Goal: Task Accomplishment & Management: Use online tool/utility

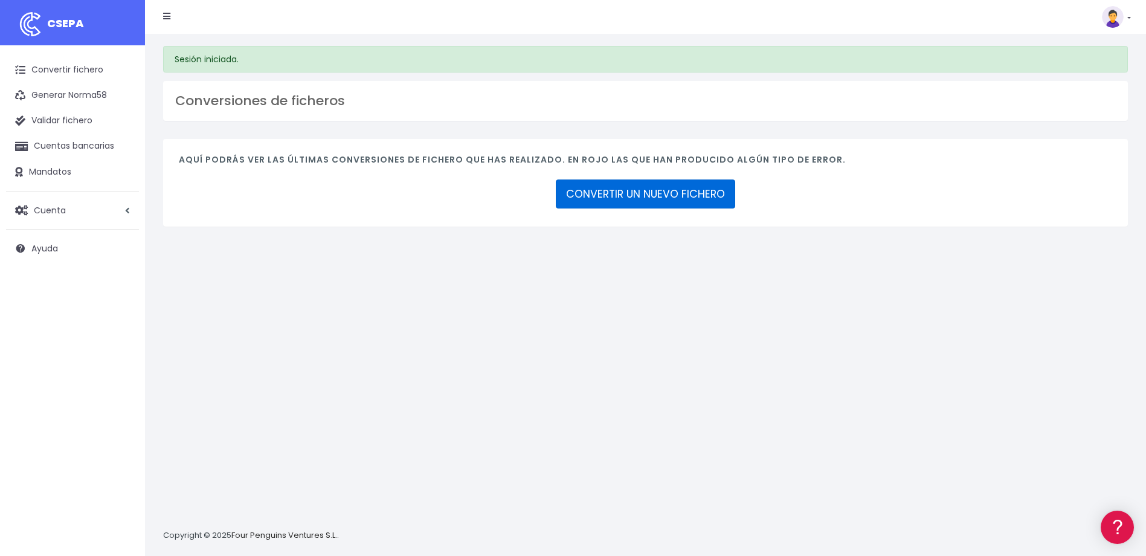
click at [673, 195] on link "CONVERTIR UN NUEVO FICHERO" at bounding box center [645, 193] width 179 height 29
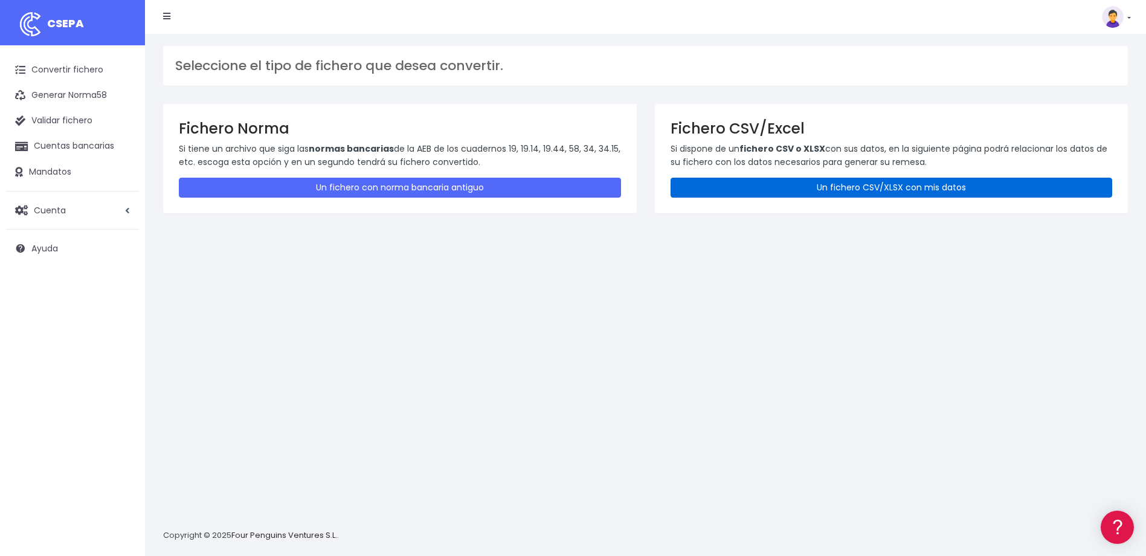
click at [807, 193] on link "Un fichero CSV/XLSX con mis datos" at bounding box center [891, 188] width 442 height 20
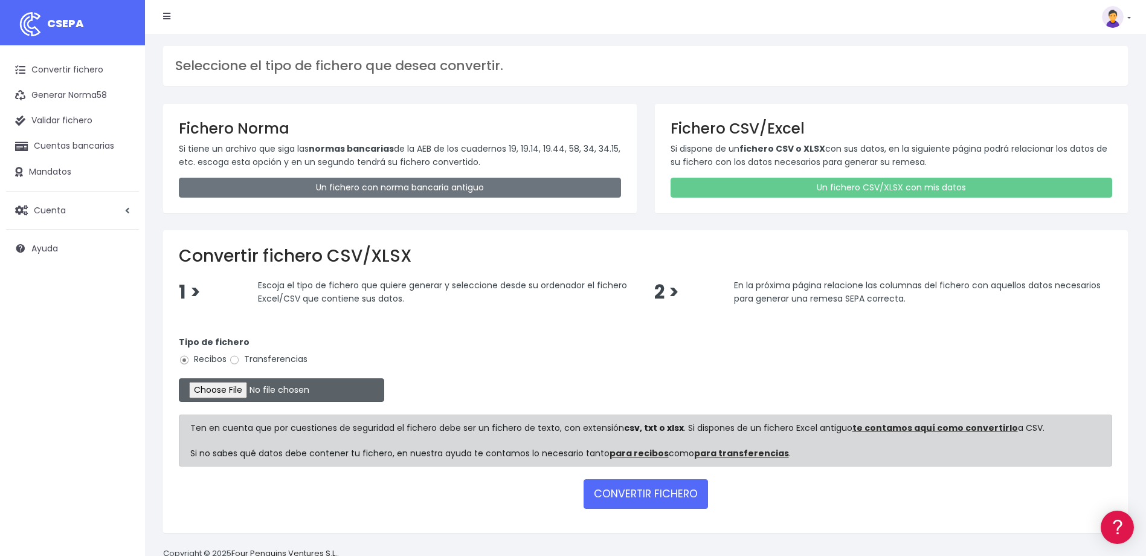
click at [218, 388] on input "file" at bounding box center [281, 390] width 205 height 24
type input "C:\fakepath\Trasferencia Manual SEPA 11.09.2025_0534 ES 12049 EUR.xlsx"
click at [237, 360] on input "Transferencias" at bounding box center [234, 360] width 11 height 11
radio input "true"
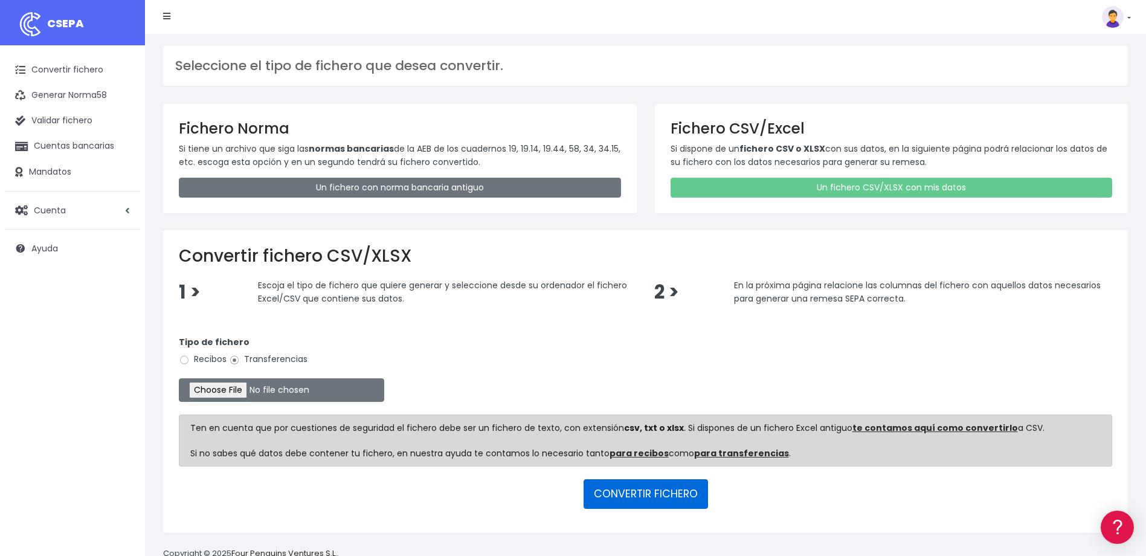
click at [687, 495] on button "CONVERTIR FICHERO" at bounding box center [645, 493] width 124 height 29
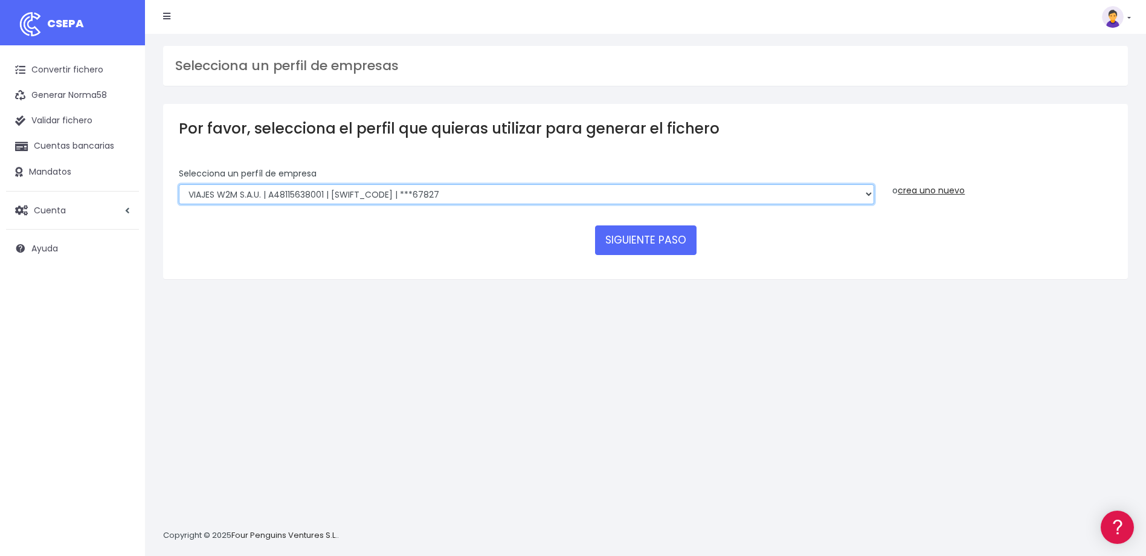
click at [412, 196] on select "WORLD2MEET,S.L.U | b62880992 | [SWIFT_CODE] | ***97721 World 2 Meet SLU | B6288…" at bounding box center [526, 194] width 695 height 21
select select "563"
click at [179, 184] on select "WORLD2MEET,S.L.U | b62880992 | BSABESBBXXX | ***97721 World 2 Meet SLU | B62880…" at bounding box center [526, 194] width 695 height 21
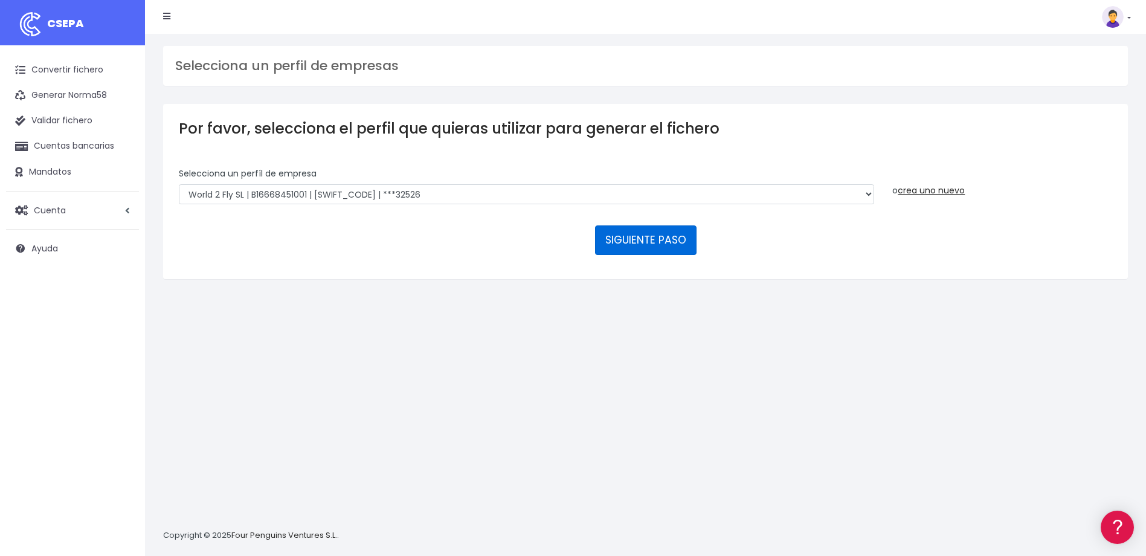
click at [660, 245] on button "SIGUIENTE PASO" at bounding box center [645, 239] width 101 height 29
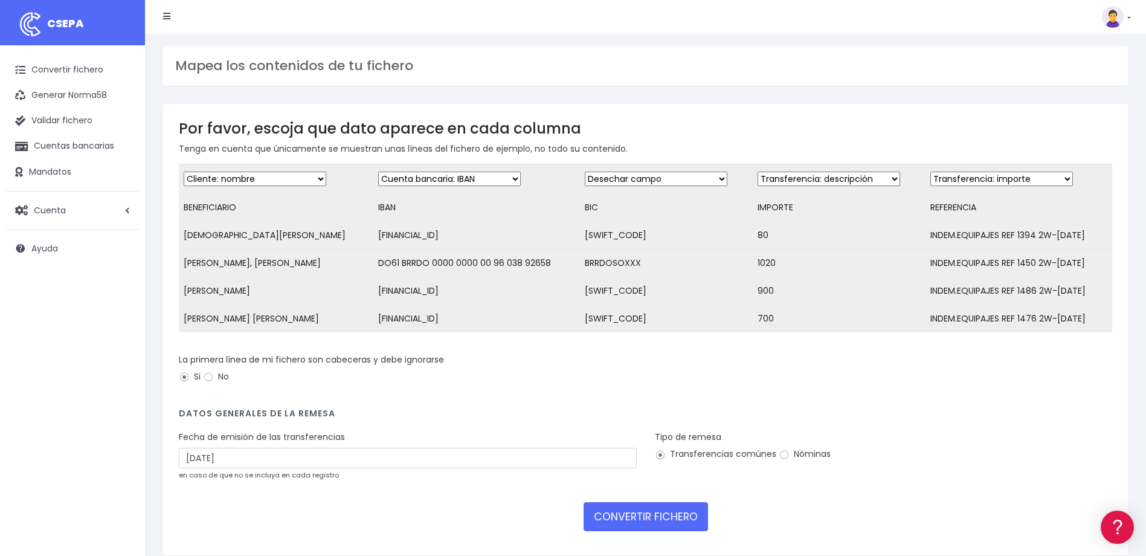
click at [649, 182] on select "Desechar campo Cliente: nombre Cliente: DNI Cliente: Email Cliente: referencia …" at bounding box center [656, 179] width 143 height 14
select select "bic"
click at [585, 172] on select "Desechar campo Cliente: nombre Cliente: DNI Cliente: Email Cliente: referencia …" at bounding box center [656, 179] width 143 height 14
click at [843, 178] on select "Desechar campo Cliente: nombre Cliente: DNI Cliente: Email Cliente: referencia …" at bounding box center [828, 179] width 143 height 14
select select "amount"
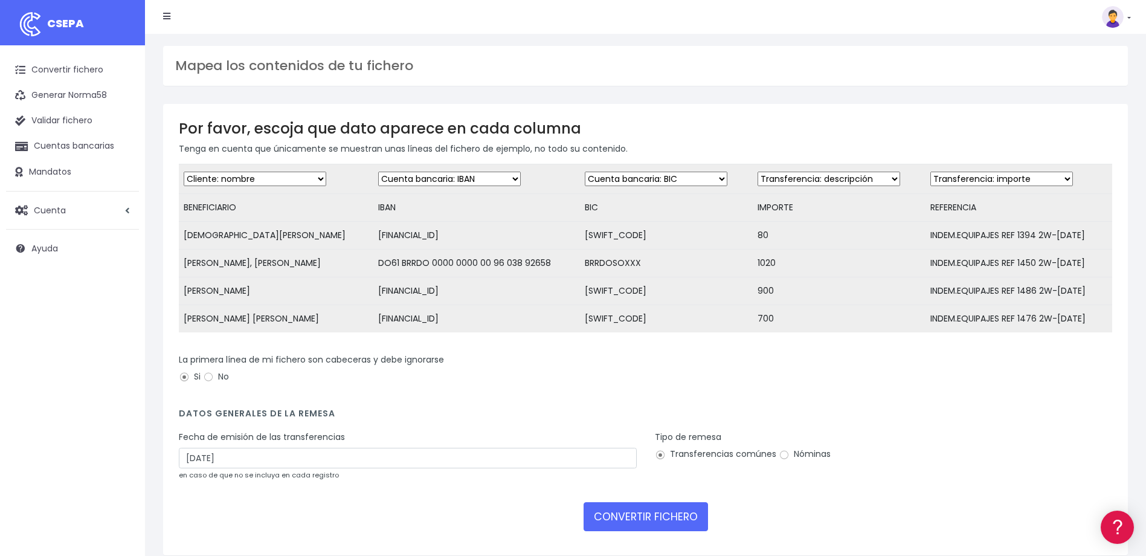
click at [757, 172] on select "Desechar campo Cliente: nombre Cliente: DNI Cliente: Email Cliente: referencia …" at bounding box center [828, 179] width 143 height 14
click at [1017, 175] on select "Desechar campo Cliente: nombre Cliente: DNI Cliente: Email Cliente: referencia …" at bounding box center [1001, 179] width 143 height 14
select select "description"
click at [930, 172] on select "Desechar campo Cliente: nombre Cliente: DNI Cliente: Email Cliente: referencia …" at bounding box center [1001, 179] width 143 height 14
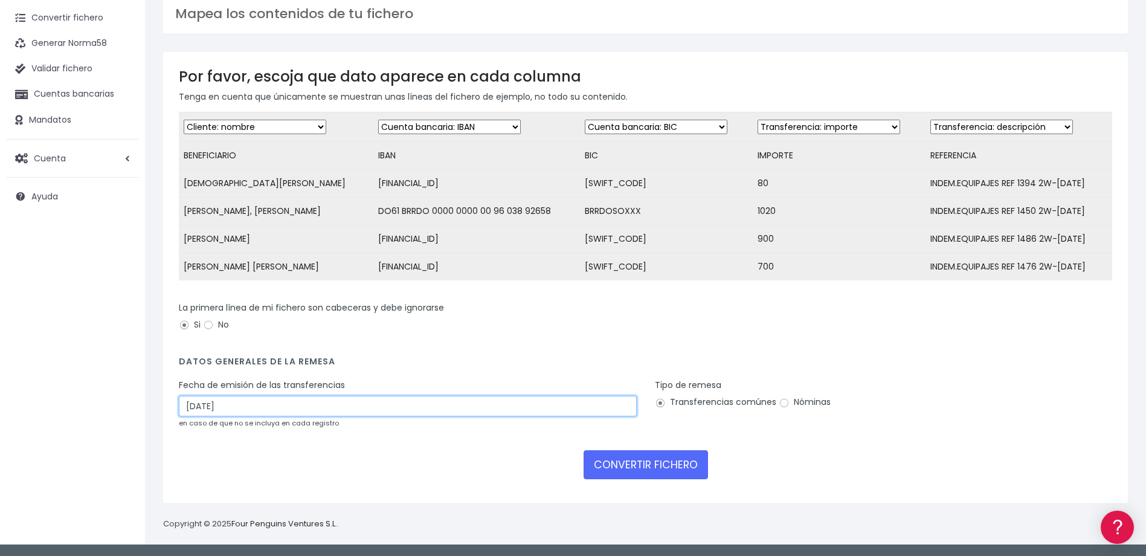
click at [190, 404] on input "12/09/2025" at bounding box center [408, 406] width 458 height 21
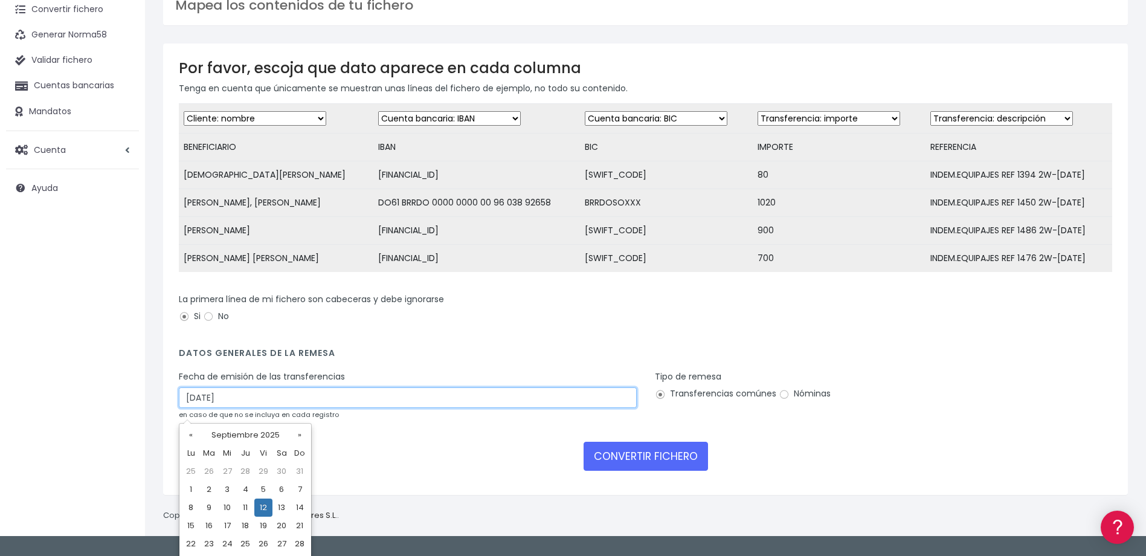
click at [193, 404] on input "12/09/2025" at bounding box center [408, 397] width 458 height 21
type input "11/09/2025"
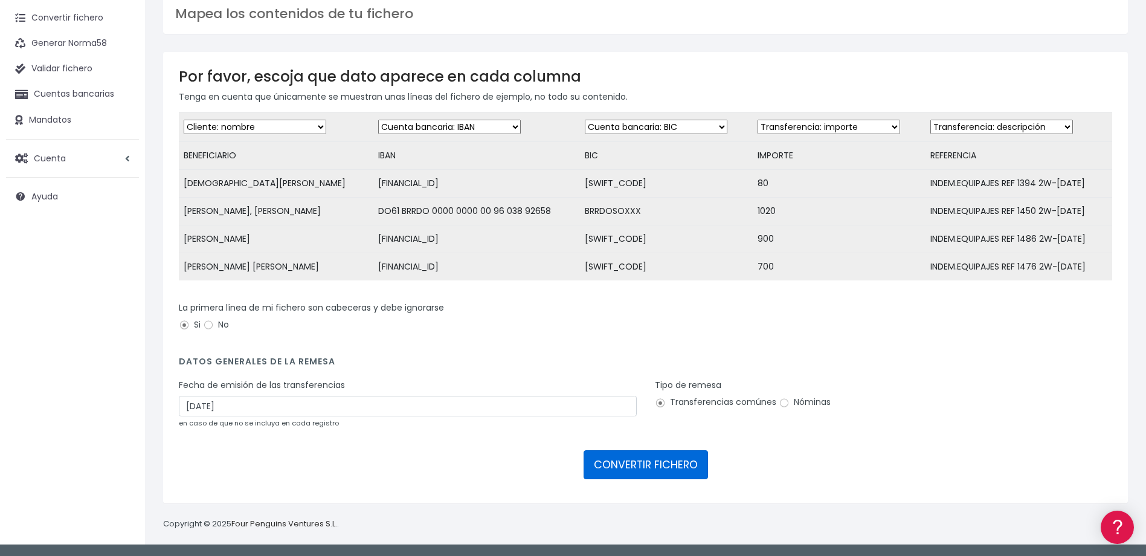
click at [652, 470] on button "CONVERTIR FICHERO" at bounding box center [645, 464] width 124 height 29
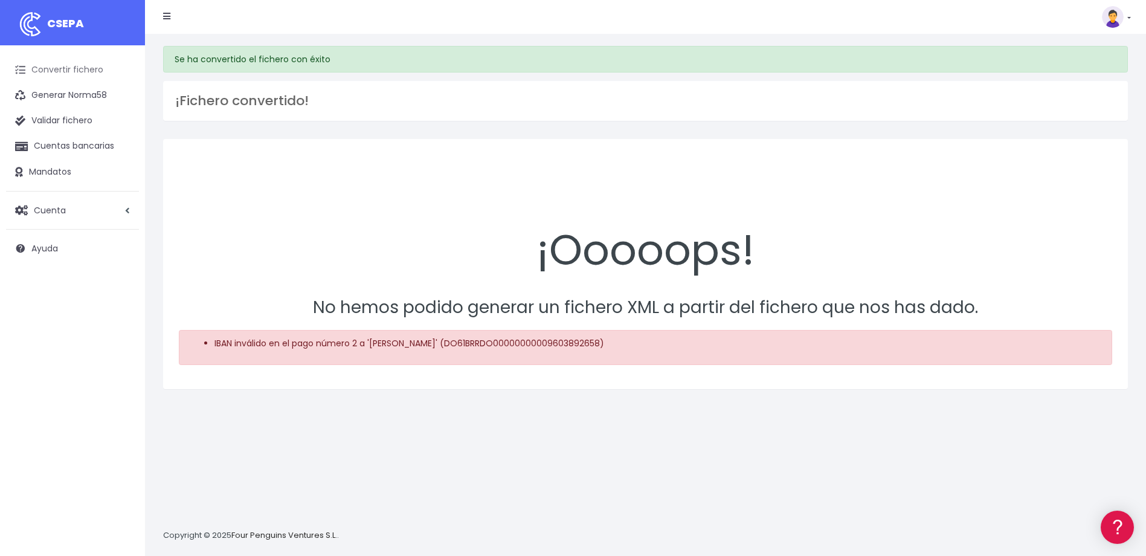
click at [75, 68] on link "Convertir fichero" at bounding box center [72, 69] width 133 height 25
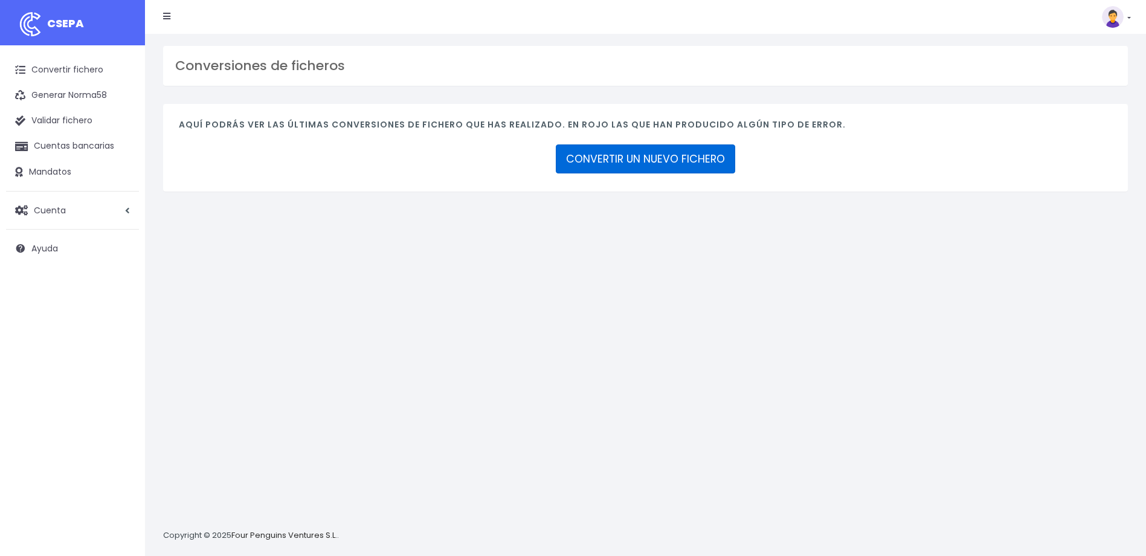
click at [707, 162] on link "CONVERTIR UN NUEVO FICHERO" at bounding box center [645, 158] width 179 height 29
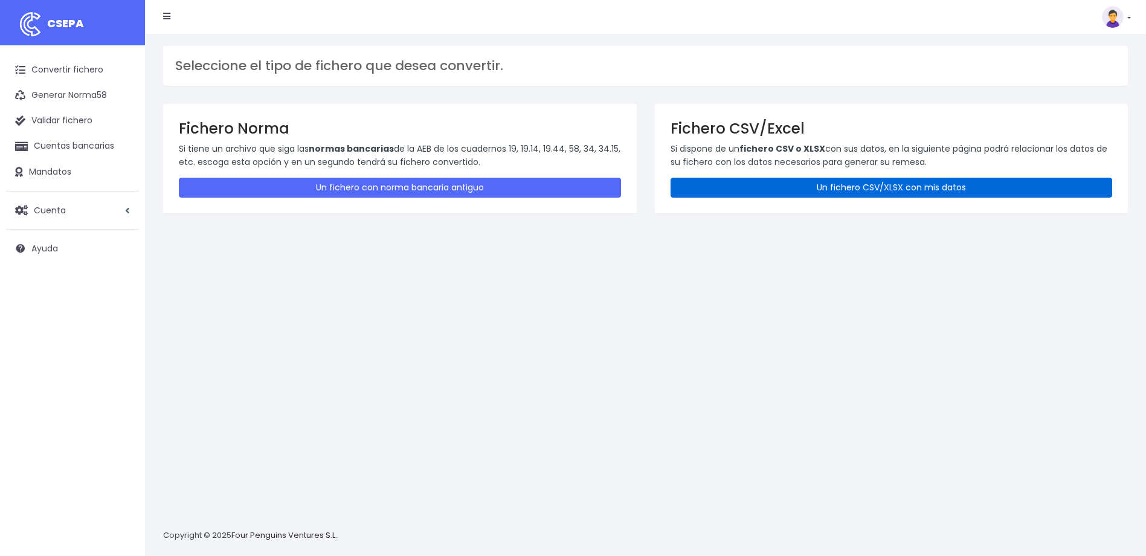
click at [812, 188] on link "Un fichero CSV/XLSX con mis datos" at bounding box center [891, 188] width 442 height 20
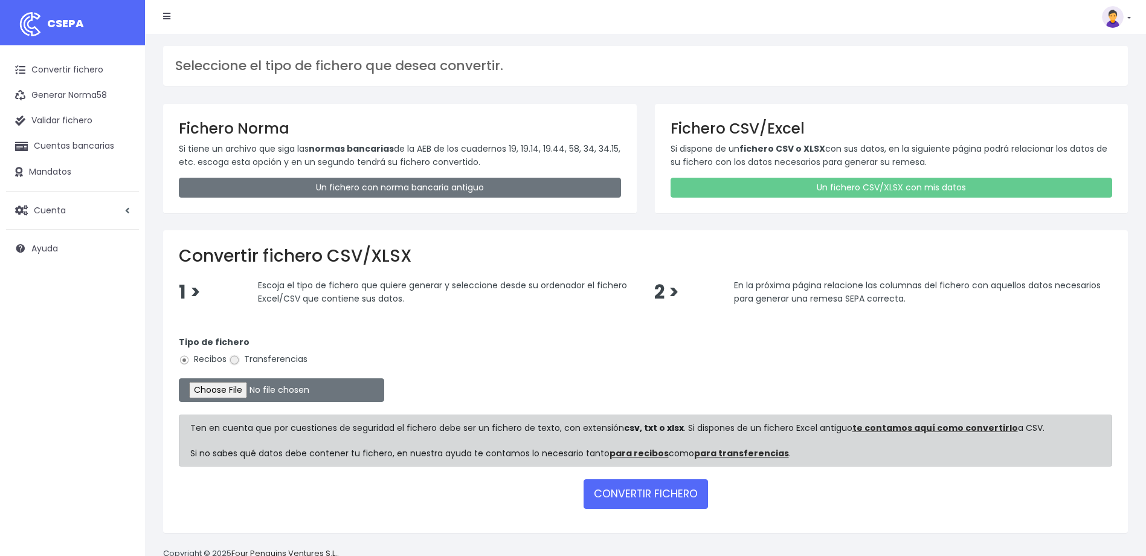
click at [236, 356] on input "Transferencias" at bounding box center [234, 360] width 11 height 11
radio input "true"
click at [232, 388] on input "file" at bounding box center [281, 390] width 205 height 24
type input "C:\fakepath\Trasferencia Manual SEPA 11.09.2025_0534 ES 11.029 EUR.xlsx"
click at [657, 492] on button "CONVERTIR FICHERO" at bounding box center [645, 493] width 124 height 29
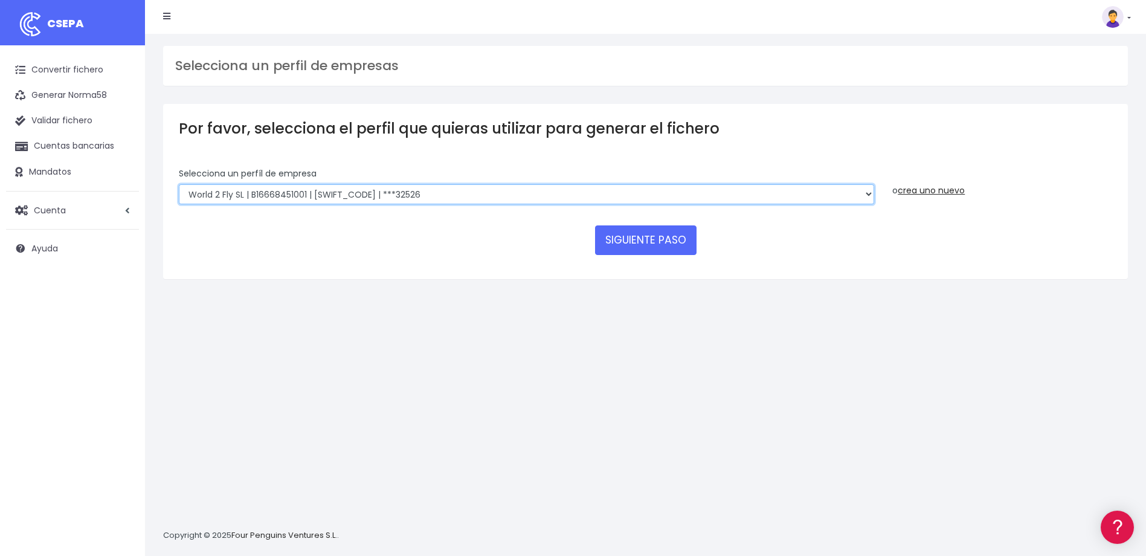
click at [574, 201] on select "WORLD2MEET,S.L.U | b62880992 | BSABESBBXXX | ***97721 World 2 Meet SLU | B62880…" at bounding box center [526, 194] width 695 height 21
click at [179, 184] on select "WORLD2MEET,S.L.U | b62880992 | BSABESBBXXX | ***97721 World 2 Meet SLU | B62880…" at bounding box center [526, 194] width 695 height 21
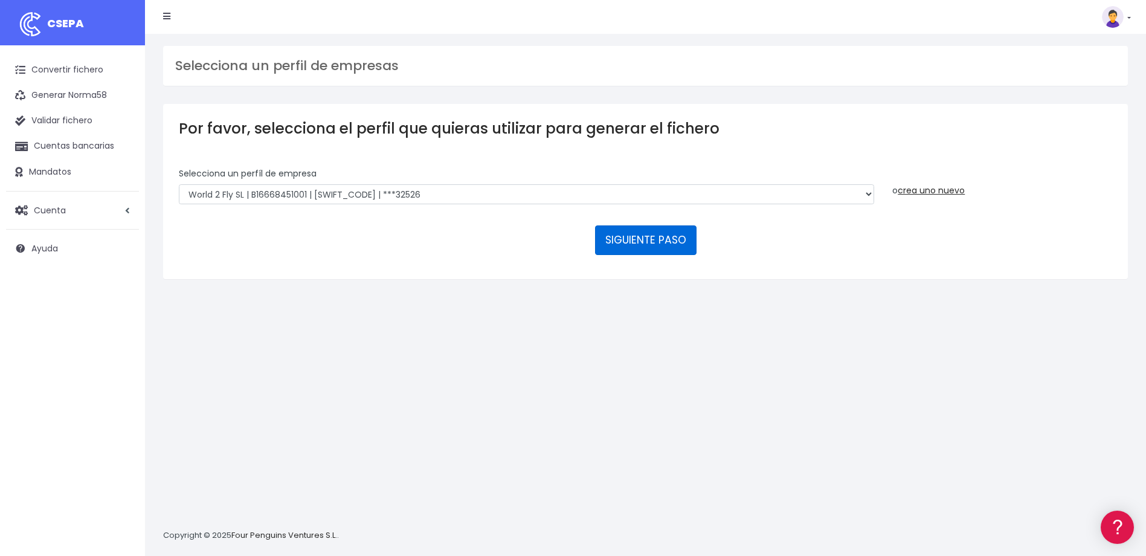
click at [651, 240] on button "SIGUIENTE PASO" at bounding box center [645, 239] width 101 height 29
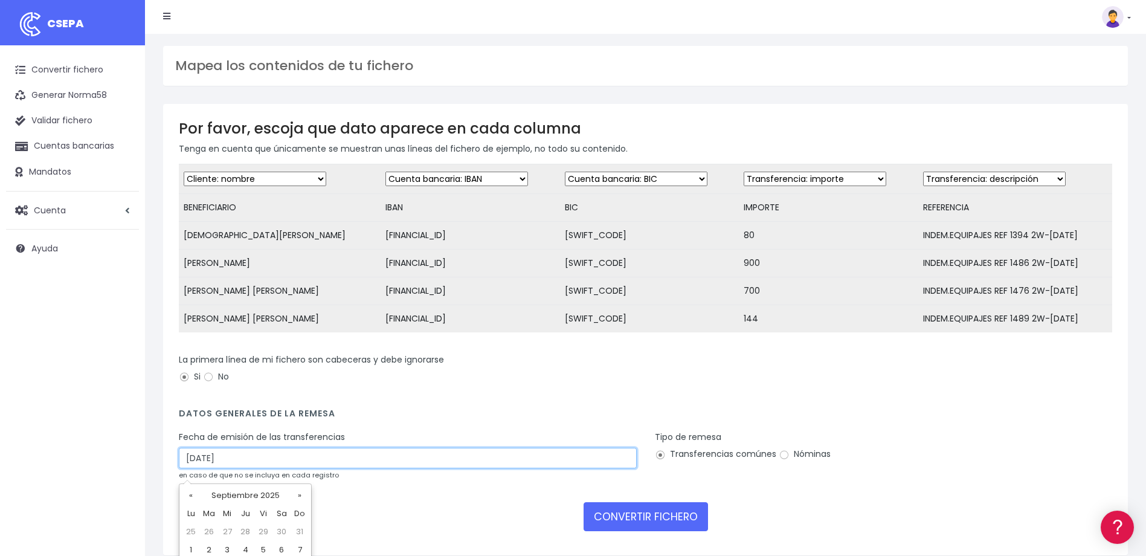
click at [190, 466] on input "[DATE]" at bounding box center [408, 458] width 458 height 21
type input "[DATE]"
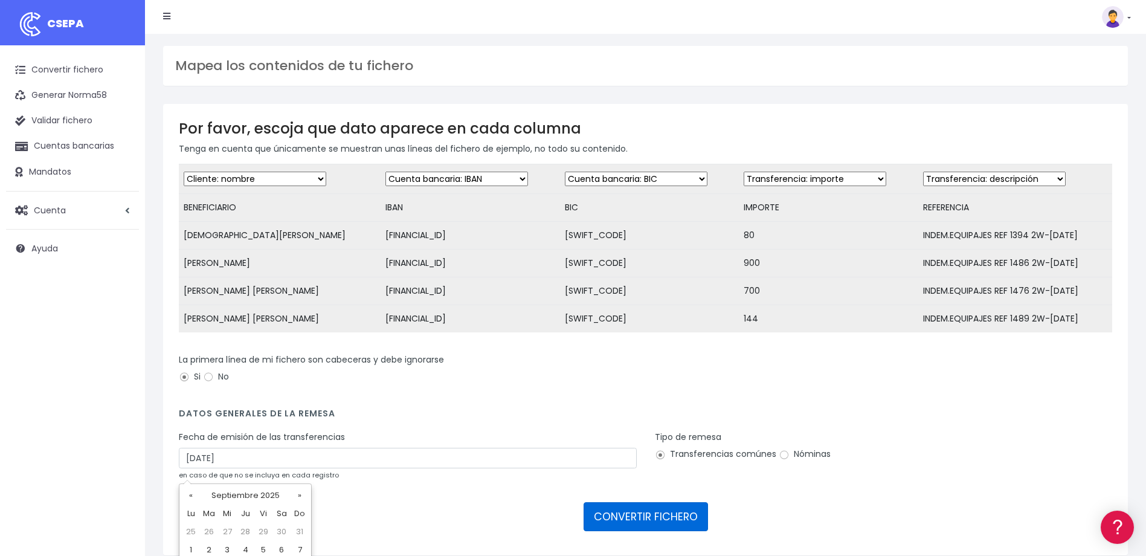
click at [625, 526] on button "CONVERTIR FICHERO" at bounding box center [645, 516] width 124 height 29
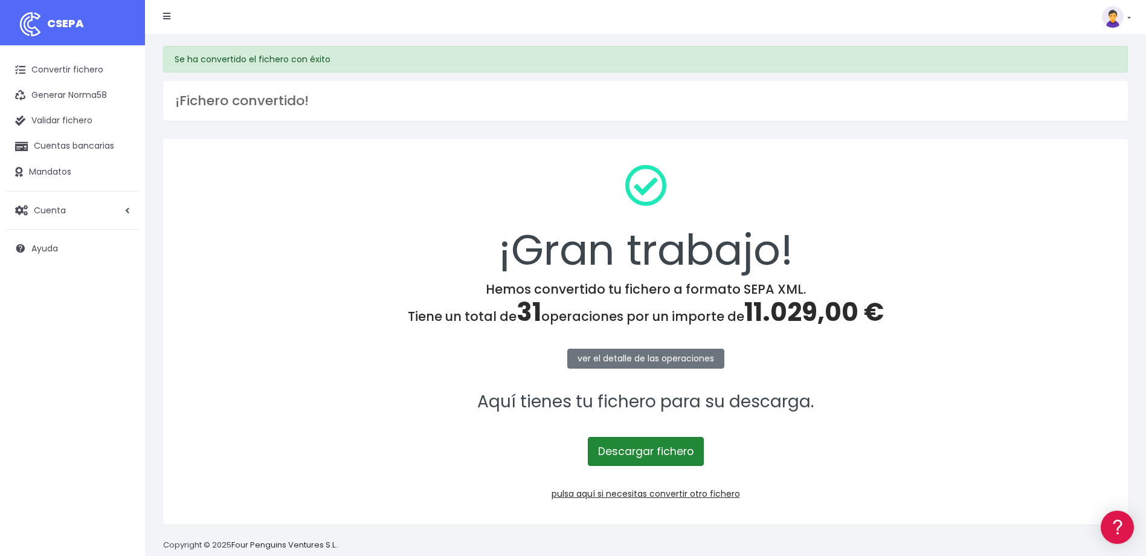
click at [674, 452] on link "Descargar fichero" at bounding box center [646, 451] width 116 height 29
click at [86, 74] on link "Convertir fichero" at bounding box center [72, 69] width 133 height 25
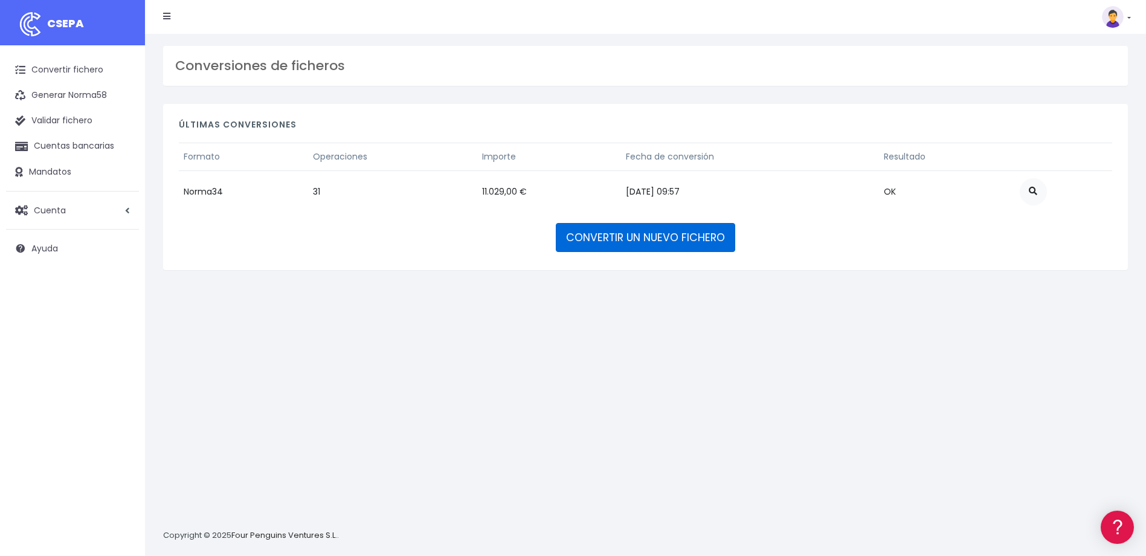
click at [648, 236] on link "CONVERTIR UN NUEVO FICHERO" at bounding box center [645, 237] width 179 height 29
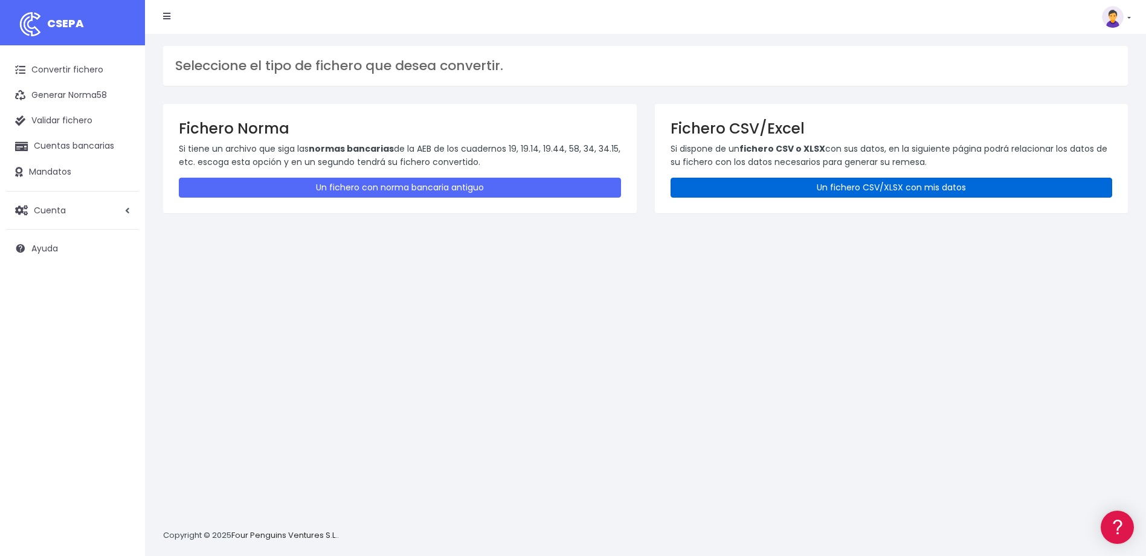
click at [862, 181] on link "Un fichero CSV/XLSX con mis datos" at bounding box center [891, 188] width 442 height 20
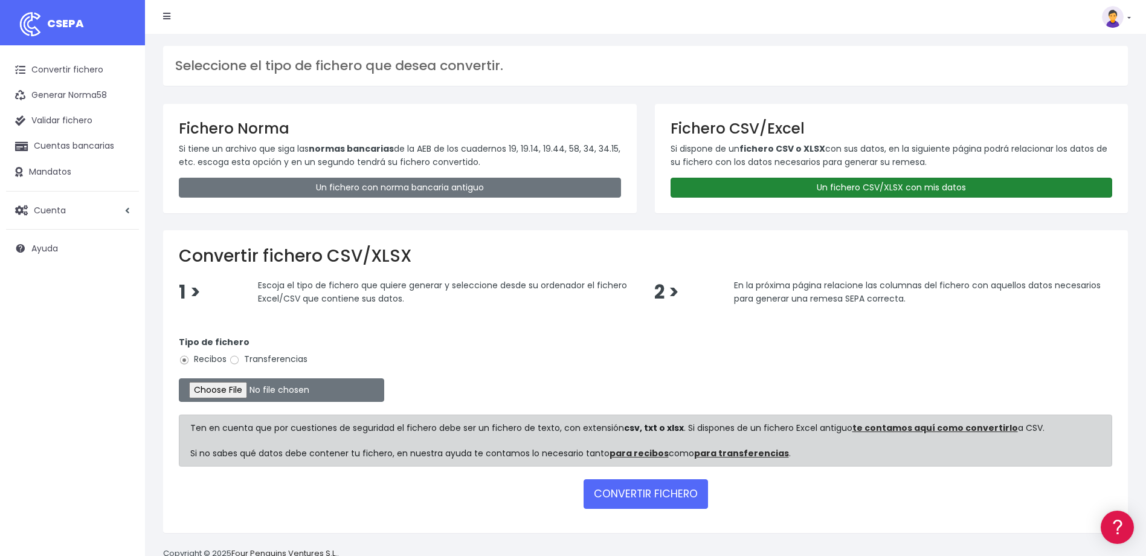
click at [807, 193] on link "Un fichero CSV/XLSX con mis datos" at bounding box center [891, 188] width 442 height 20
click at [891, 187] on link "Un fichero CSV/XLSX con mis datos" at bounding box center [891, 188] width 442 height 20
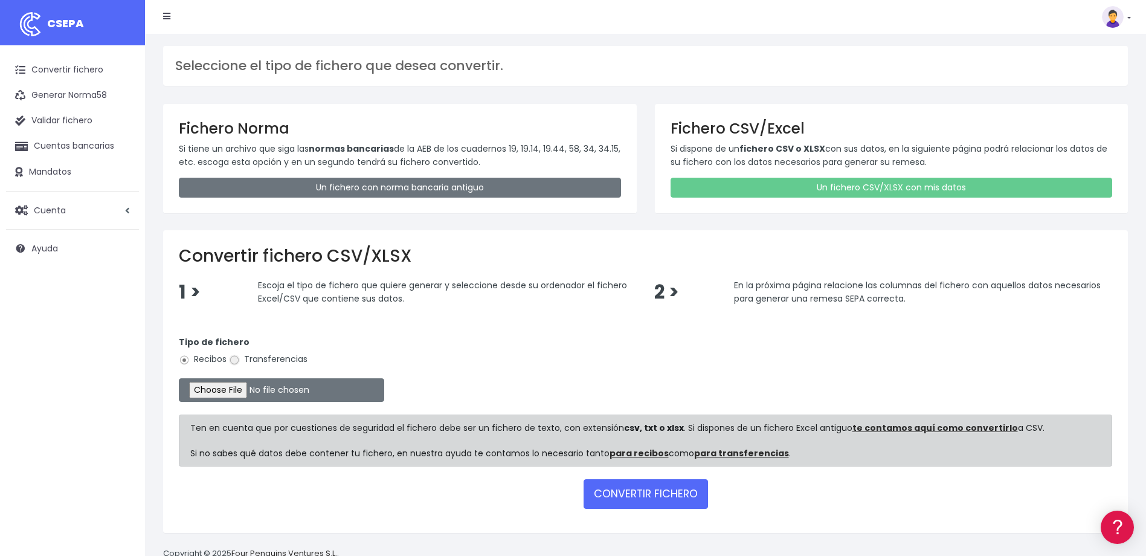
click at [238, 358] on input "Transferencias" at bounding box center [234, 360] width 11 height 11
radio input "true"
click at [237, 393] on input "file" at bounding box center [281, 390] width 205 height 24
type input "C:\fakepath\Trasferencia Manual SEPA 11.09.2025_0539 PT 820 EUR.xlsx"
click at [644, 499] on button "CONVERTIR FICHERO" at bounding box center [645, 493] width 124 height 29
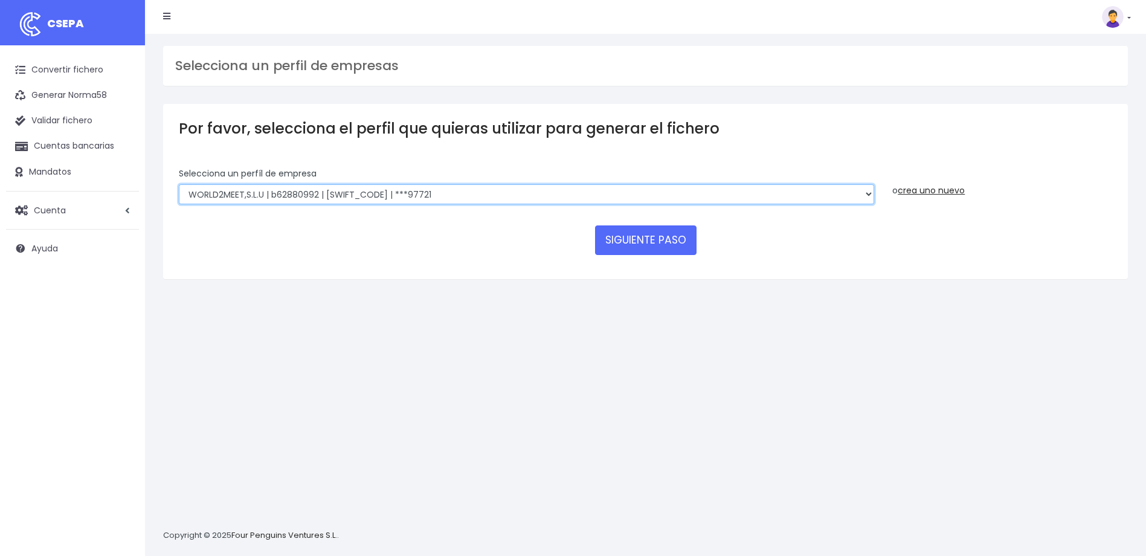
click at [392, 197] on select "WORLD2MEET,S.L.U | b62880992 | BSABESBBXXX | ***97721 World 2 Meet SLU | B62880…" at bounding box center [526, 194] width 695 height 21
select select "563"
click at [179, 184] on select "WORLD2MEET,S.L.U | b62880992 | BSABESBBXXX | ***97721 World 2 Meet SLU | B62880…" at bounding box center [526, 194] width 695 height 21
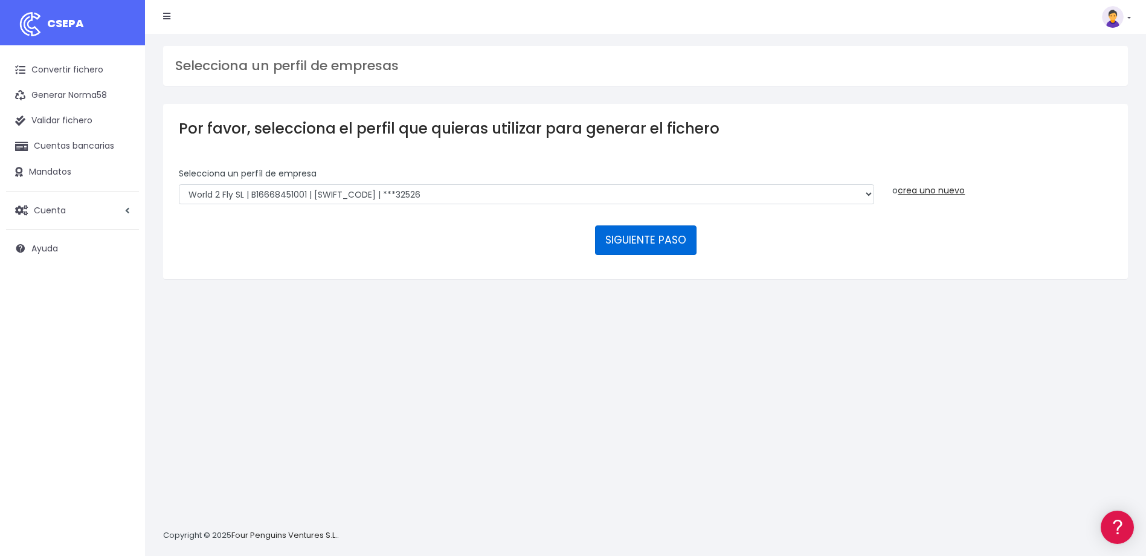
click at [648, 250] on button "SIGUIENTE PASO" at bounding box center [645, 239] width 101 height 29
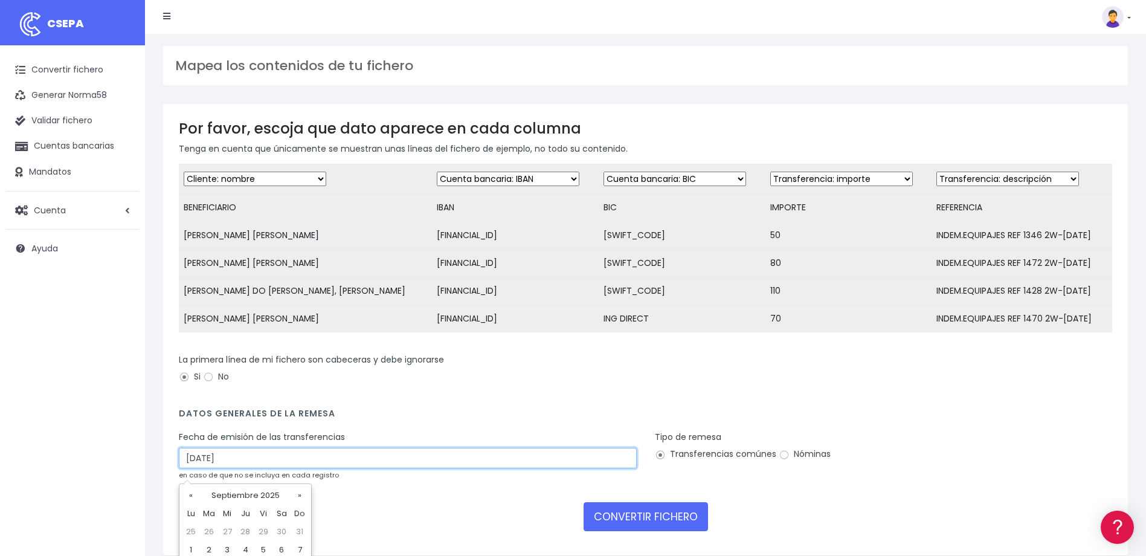
click at [188, 465] on input "12/09/2025" at bounding box center [408, 458] width 458 height 21
type input "11/09/2025"
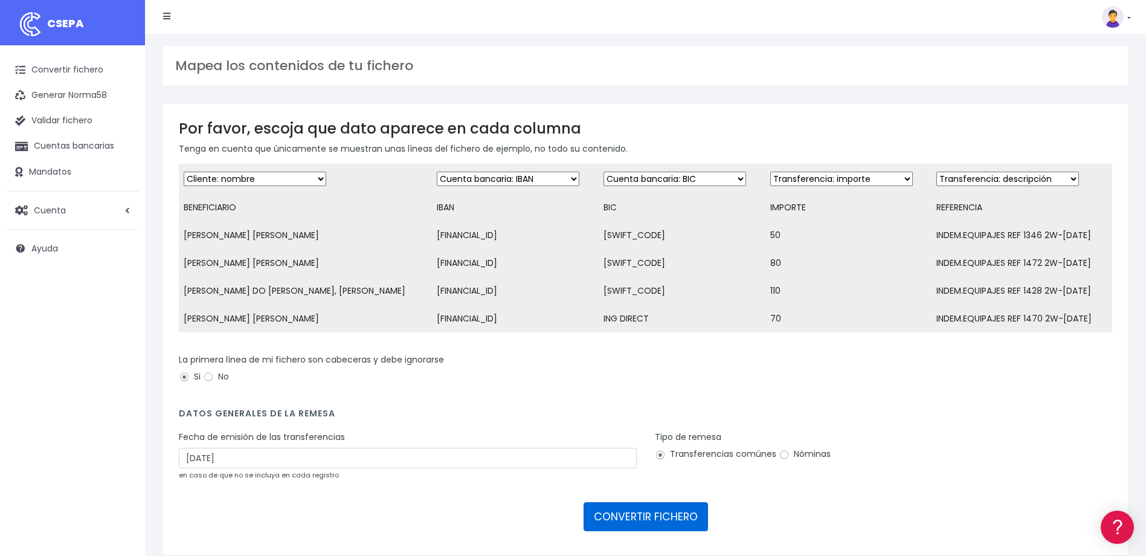
click at [620, 521] on button "CONVERTIR FICHERO" at bounding box center [645, 516] width 124 height 29
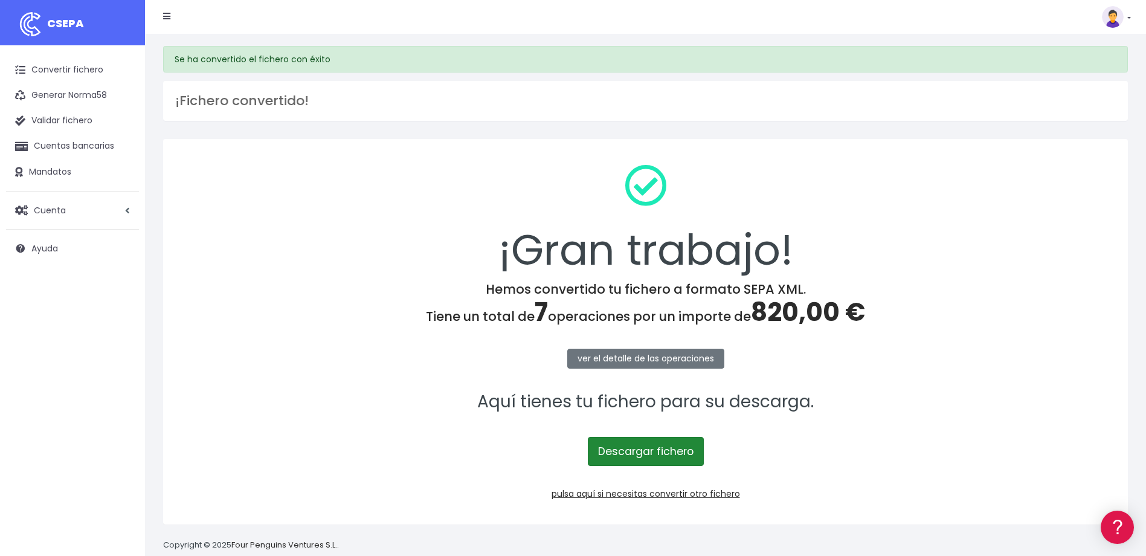
click at [668, 458] on link "Descargar fichero" at bounding box center [646, 451] width 116 height 29
click at [627, 449] on link "Descargar fichero" at bounding box center [646, 451] width 116 height 29
click at [75, 77] on link "Convertir fichero" at bounding box center [72, 69] width 133 height 25
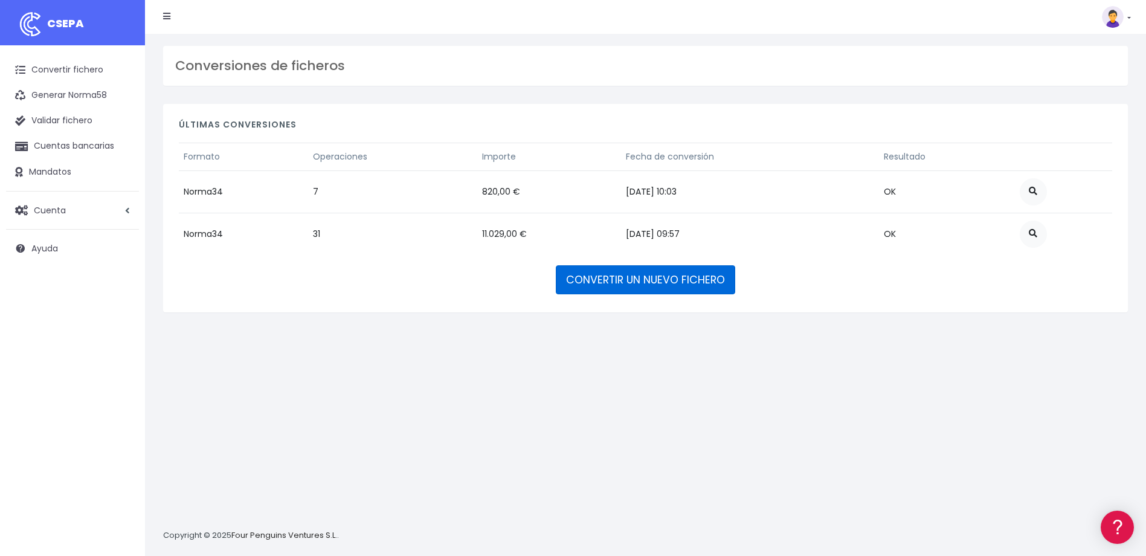
click at [617, 286] on link "CONVERTIR UN NUEVO FICHERO" at bounding box center [645, 279] width 179 height 29
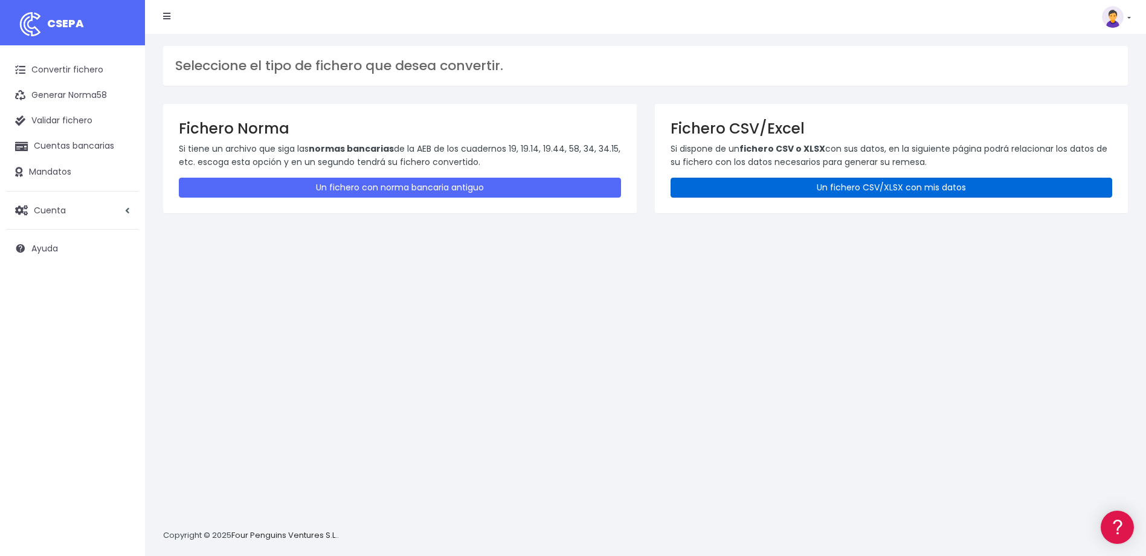
click at [804, 182] on link "Un fichero CSV/XLSX con mis datos" at bounding box center [891, 188] width 442 height 20
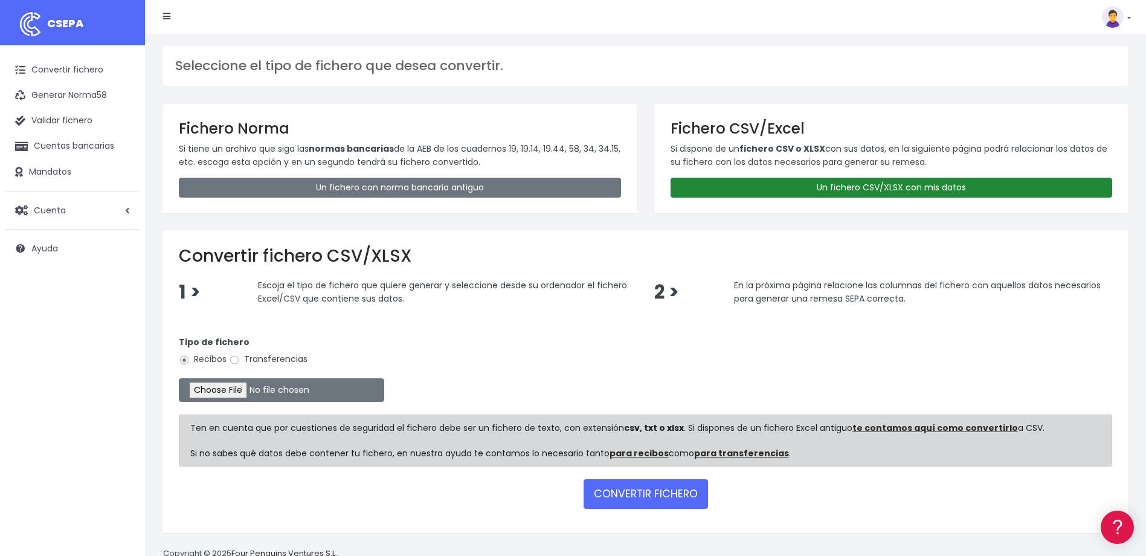
click at [797, 182] on link "Un fichero CSV/XLSX con mis datos" at bounding box center [891, 188] width 442 height 20
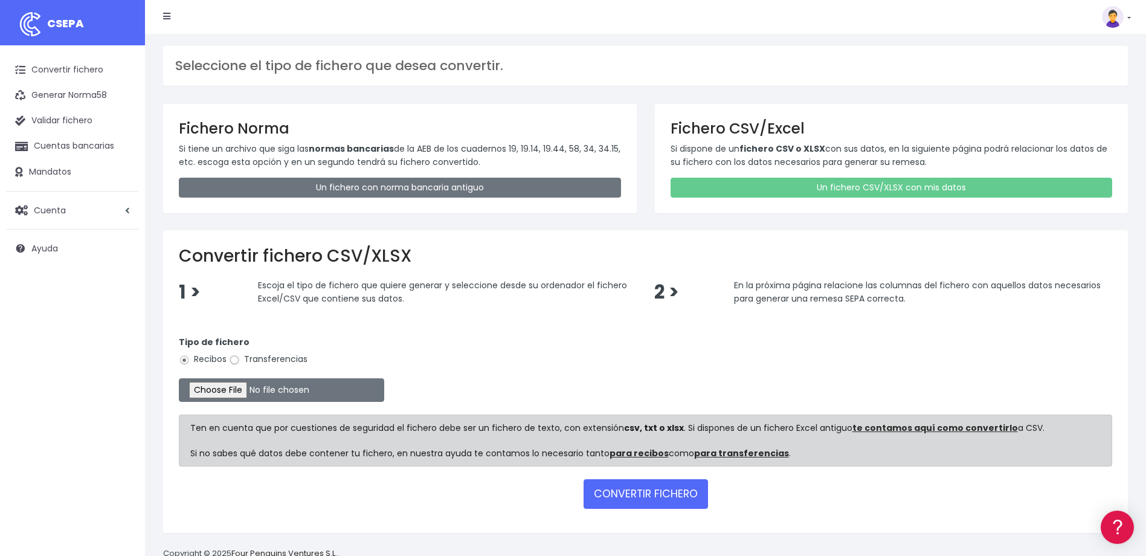
click at [231, 358] on input "Transferencias" at bounding box center [234, 360] width 11 height 11
radio input "true"
click at [225, 396] on input "file" at bounding box center [281, 390] width 205 height 24
type input "C:\fakepath\Trasferencia Manual SEPA 11.09.2025_0534 ES 3.000 EUR.xlsx"
click at [653, 498] on button "CONVERTIR FICHERO" at bounding box center [645, 493] width 124 height 29
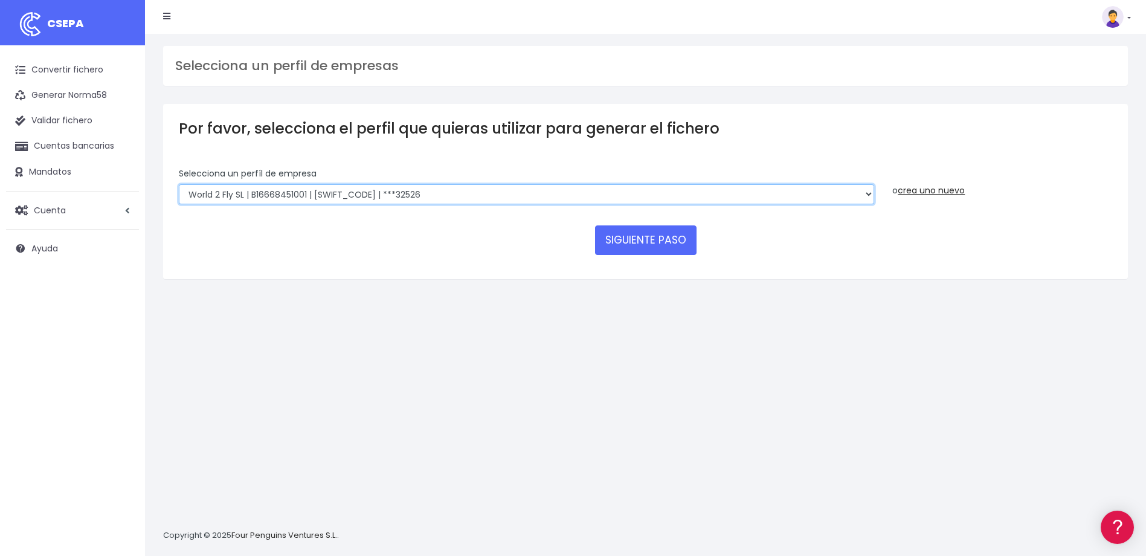
click at [453, 196] on select "WORLD2MEET,S.L.U | b62880992 | BSABESBBXXX | ***97721 World 2 Meet SLU | B62880…" at bounding box center [526, 194] width 695 height 21
click at [179, 184] on select "WORLD2MEET,S.L.U | b62880992 | BSABESBBXXX | ***97721 World 2 Meet SLU | B62880…" at bounding box center [526, 194] width 695 height 21
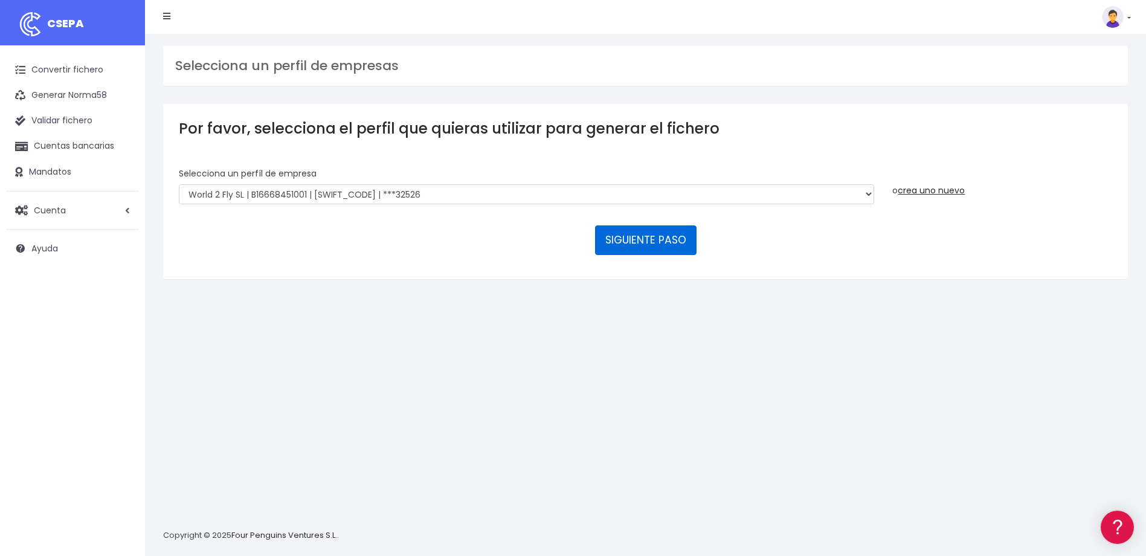
click at [669, 249] on button "SIGUIENTE PASO" at bounding box center [645, 239] width 101 height 29
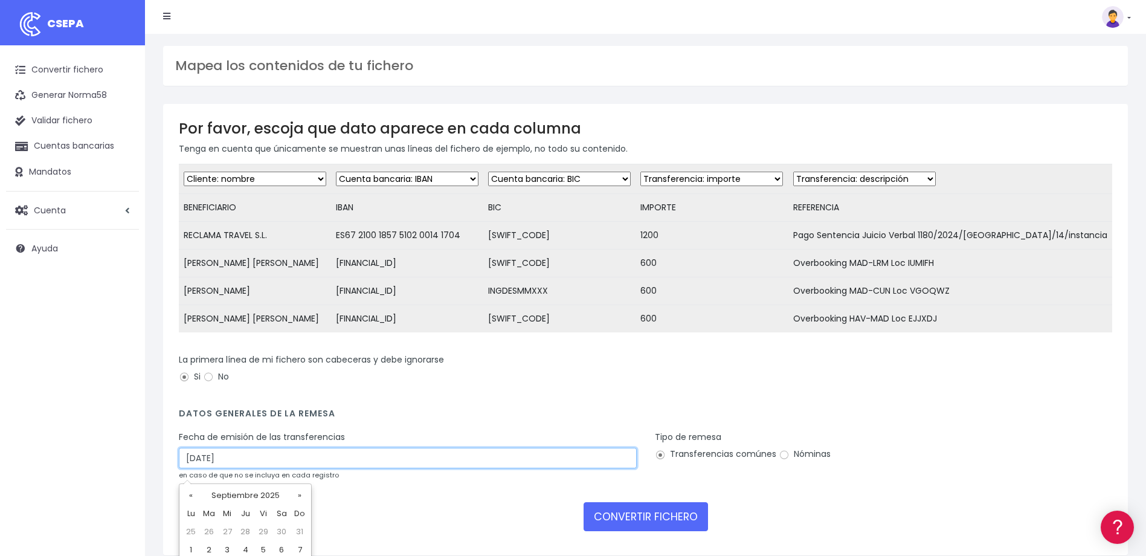
click at [304, 458] on input "[DATE]" at bounding box center [408, 458] width 458 height 21
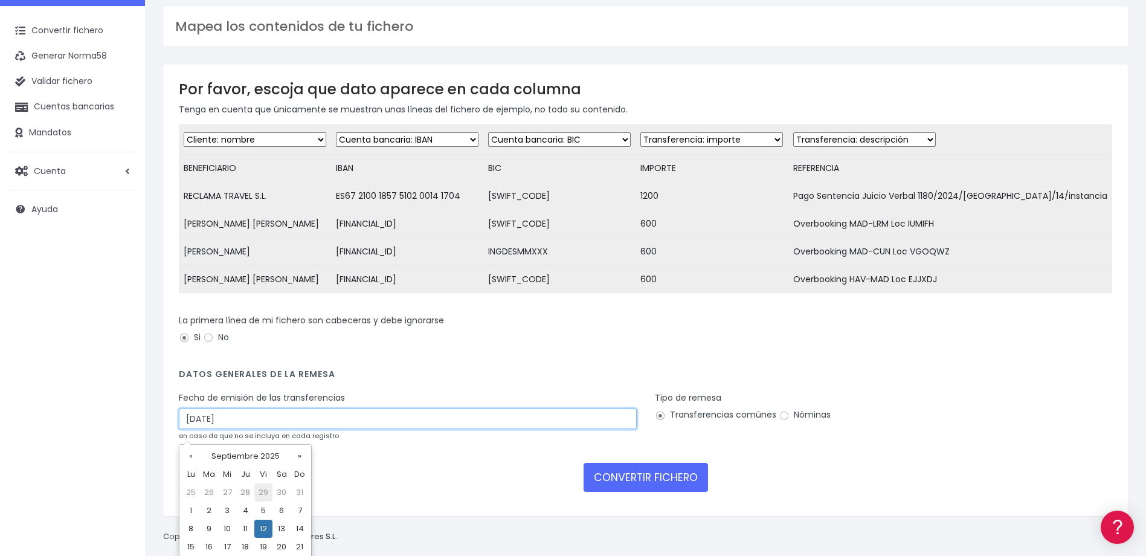
scroll to position [60, 0]
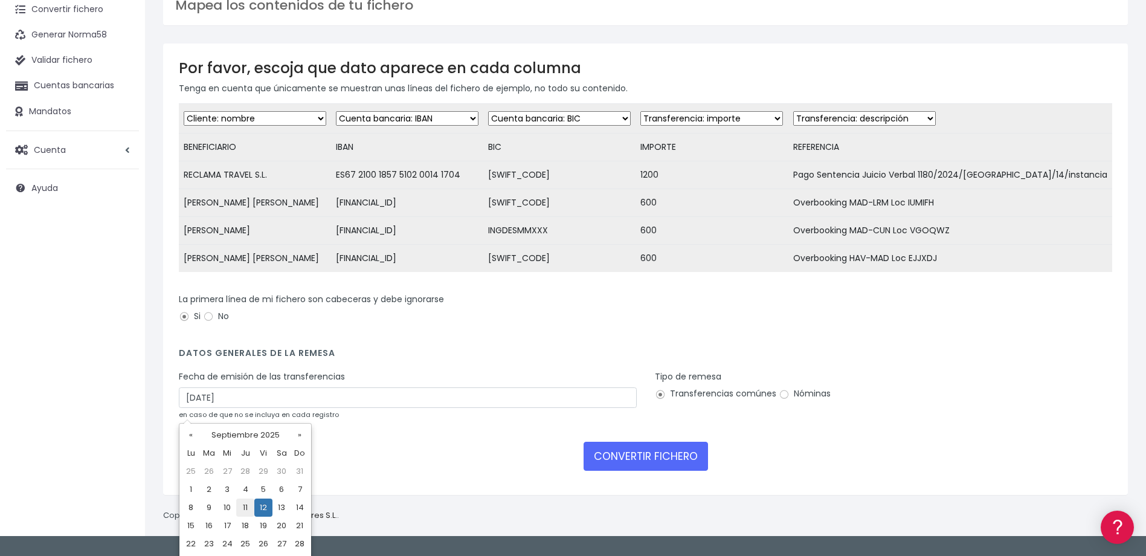
click at [241, 504] on td "11" at bounding box center [245, 507] width 18 height 18
type input "[DATE]"
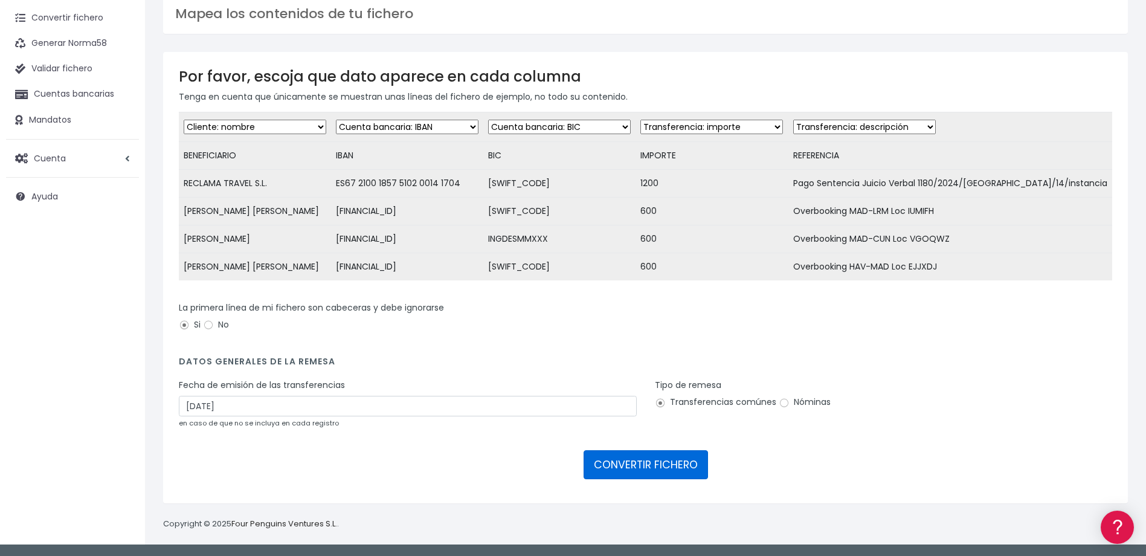
click at [606, 464] on button "CONVERTIR FICHERO" at bounding box center [645, 464] width 124 height 29
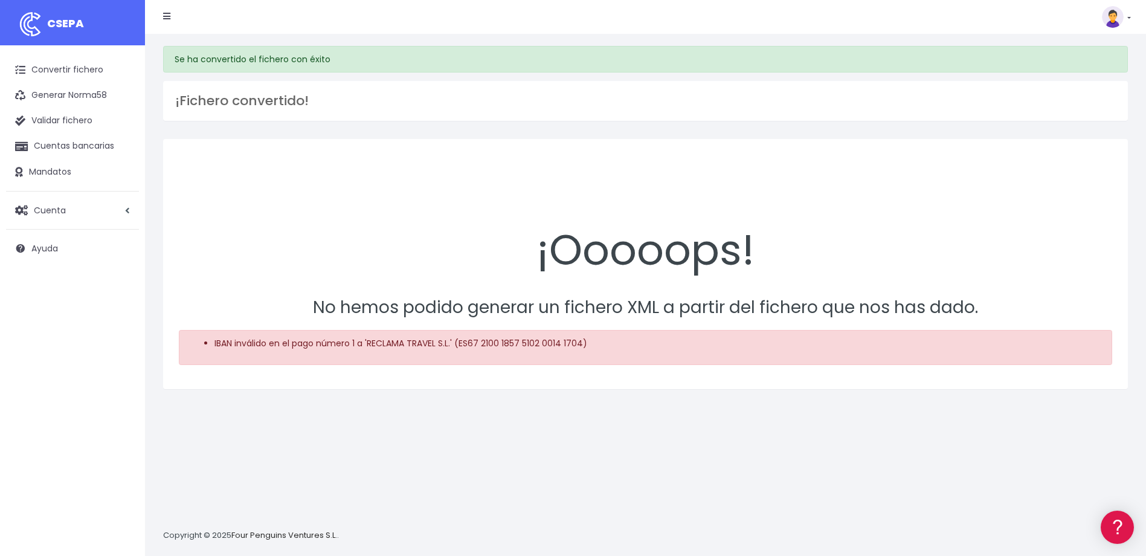
click at [459, 342] on li "IBAN inválido en el pago número 1 a 'RECLAMA TRAVEL S.L.' (ES67 2100 1857 5102 …" at bounding box center [657, 343] width 887 height 13
drag, startPoint x: 459, startPoint y: 342, endPoint x: 567, endPoint y: 344, distance: 108.1
click at [567, 344] on li "IBAN inválido en el pago número 1 a 'RECLAMA TRAVEL S.L.' (ES67 2100 1857 5102 …" at bounding box center [657, 343] width 887 height 13
copy li "ES67 2100 1857 5102 0014 1704"
click at [66, 73] on link "Convertir fichero" at bounding box center [72, 69] width 133 height 25
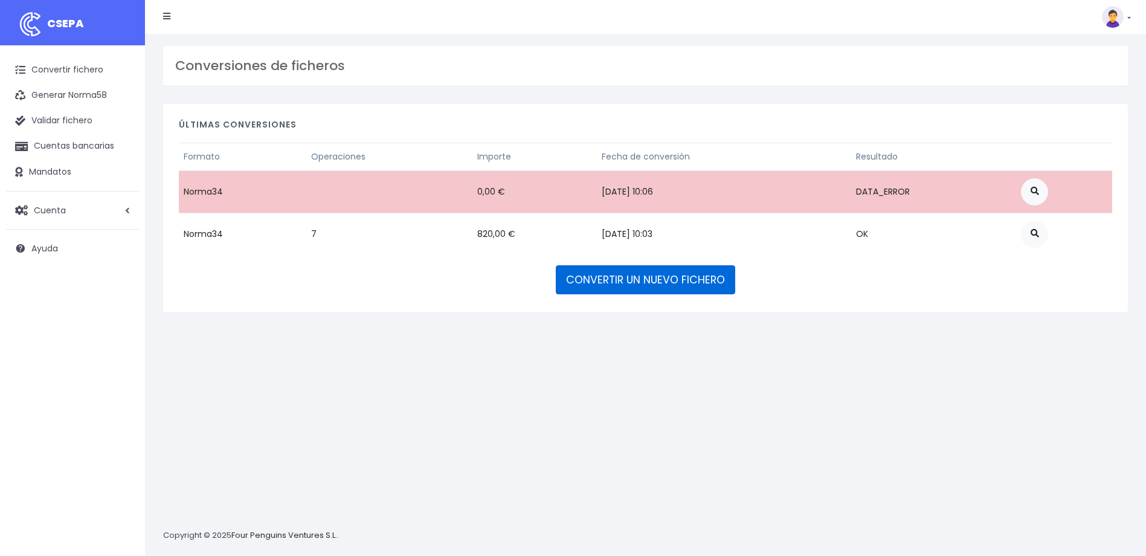
click at [673, 286] on link "CONVERTIR UN NUEVO FICHERO" at bounding box center [645, 279] width 179 height 29
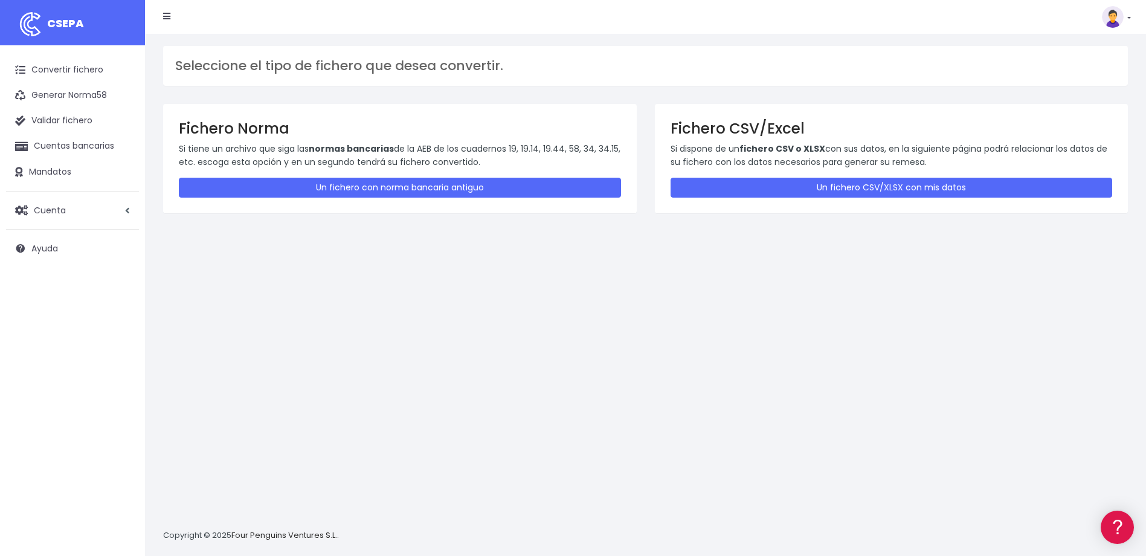
click at [798, 199] on div "Fichero CSV/Excel Si dispone de un fichero CSV o XLSX con sus datos, en la sigu…" at bounding box center [892, 158] width 474 height 109
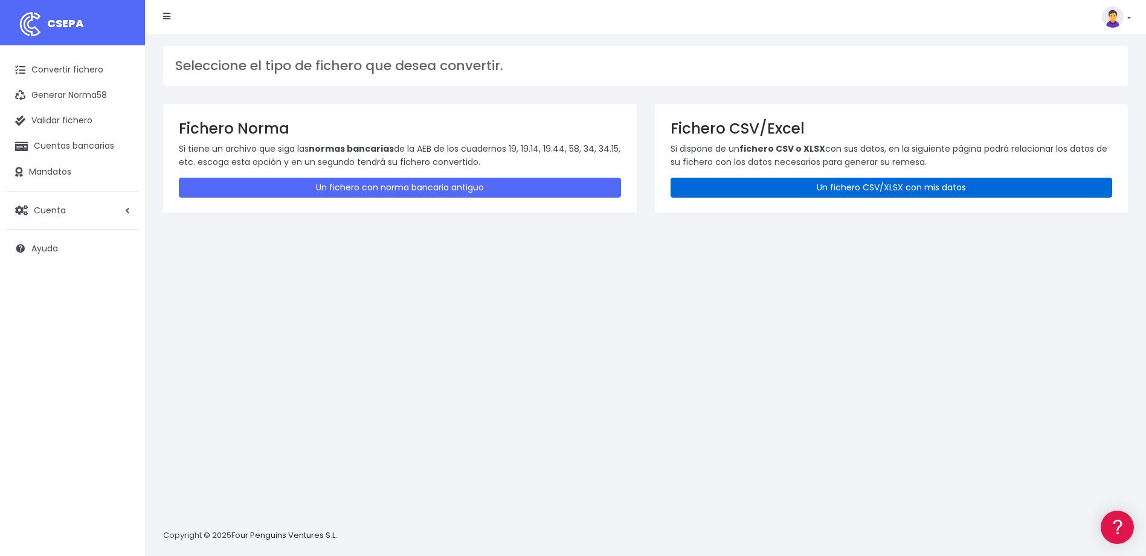
click at [801, 191] on link "Un fichero CSV/XLSX con mis datos" at bounding box center [891, 188] width 442 height 20
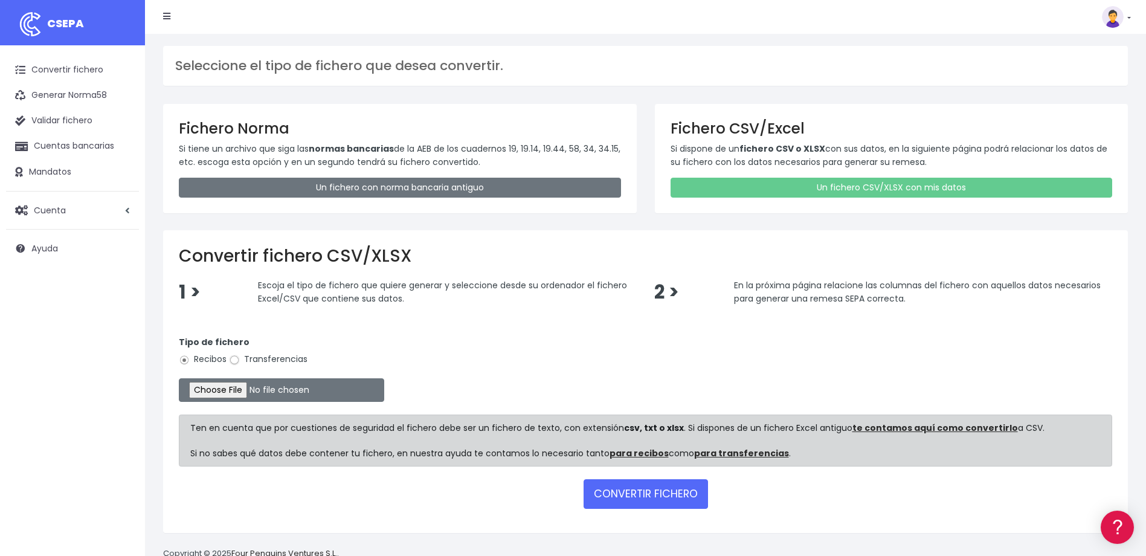
click at [239, 361] on input "Transferencias" at bounding box center [234, 360] width 11 height 11
radio input "true"
click at [225, 385] on input "file" at bounding box center [281, 390] width 205 height 24
type input "C:\fakepath\Trasferencia Manual SEPA 11.09.2025_0534 ES 3.000 EUR.xlsx"
click at [629, 490] on button "CONVERTIR FICHERO" at bounding box center [645, 493] width 124 height 29
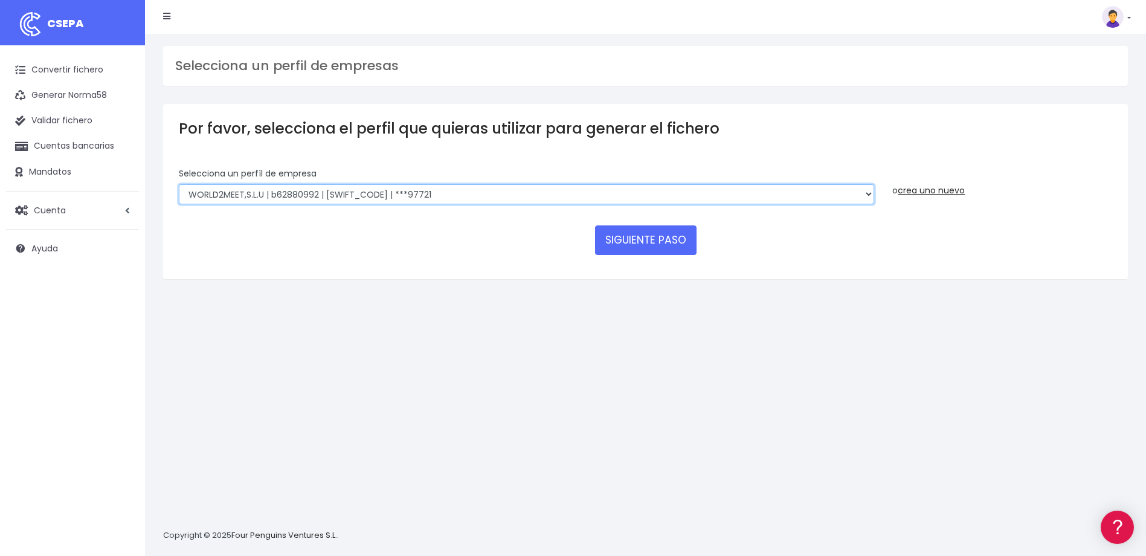
click at [515, 187] on select "WORLD2MEET,S.L.U | b62880992 | [SWIFT_CODE] | ***97721 World 2 Meet SLU | B6288…" at bounding box center [526, 194] width 695 height 21
select select "563"
click at [179, 184] on select "WORLD2MEET,S.L.U | b62880992 | [SWIFT_CODE] | ***97721 World 2 Meet SLU | B6288…" at bounding box center [526, 194] width 695 height 21
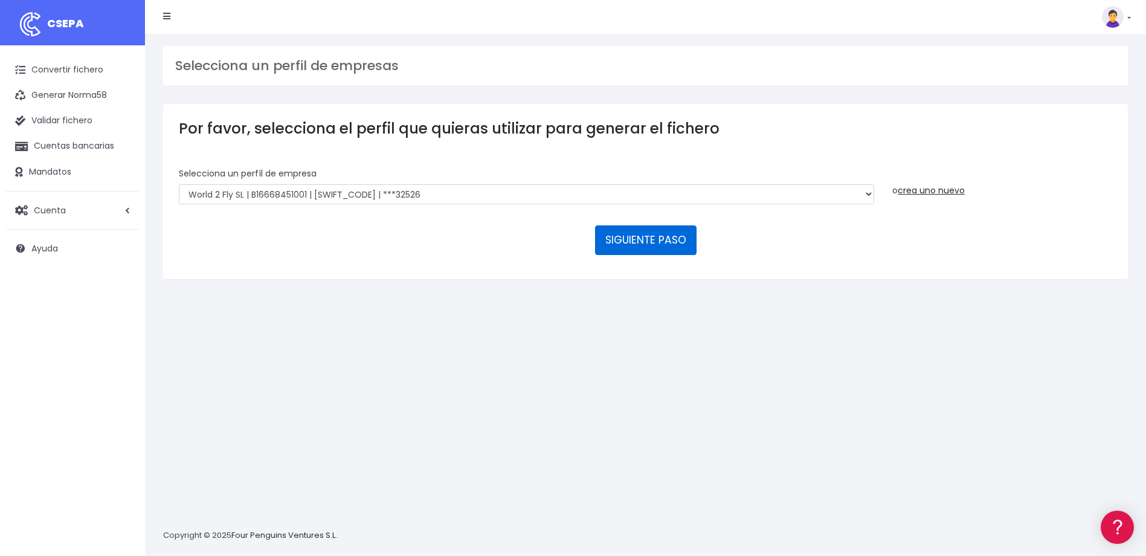
click at [651, 247] on button "SIGUIENTE PASO" at bounding box center [645, 239] width 101 height 29
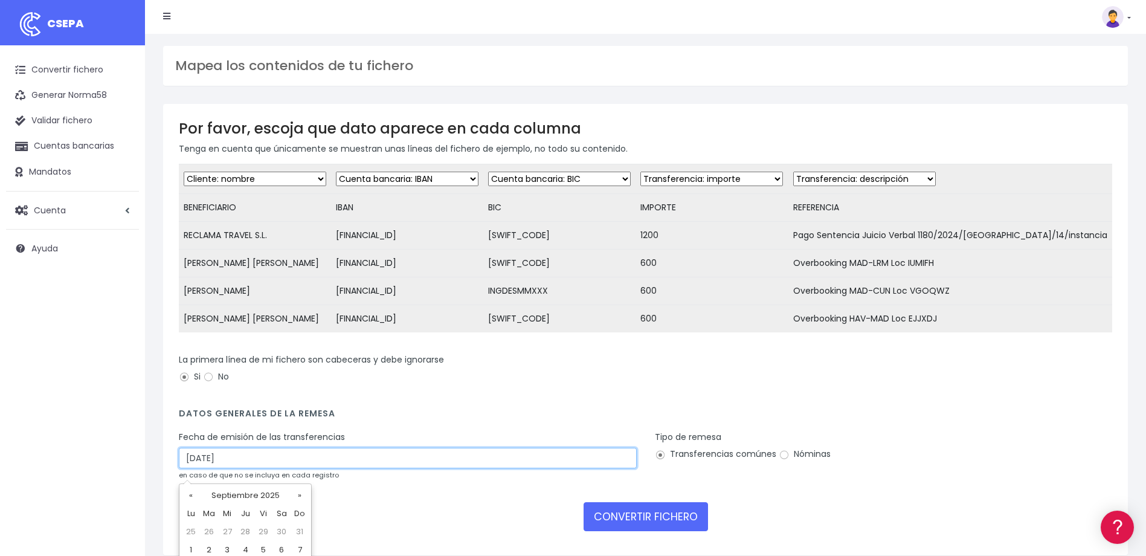
click at [190, 468] on input "12/09/2025" at bounding box center [408, 458] width 458 height 21
type input "11/09/2025"
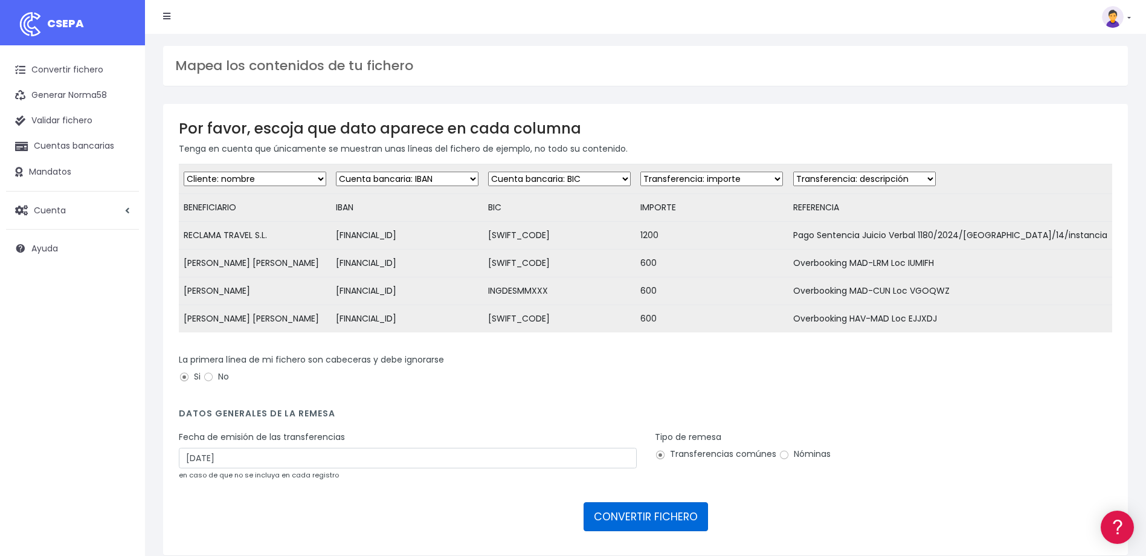
click at [655, 531] on button "CONVERTIR FICHERO" at bounding box center [645, 516] width 124 height 29
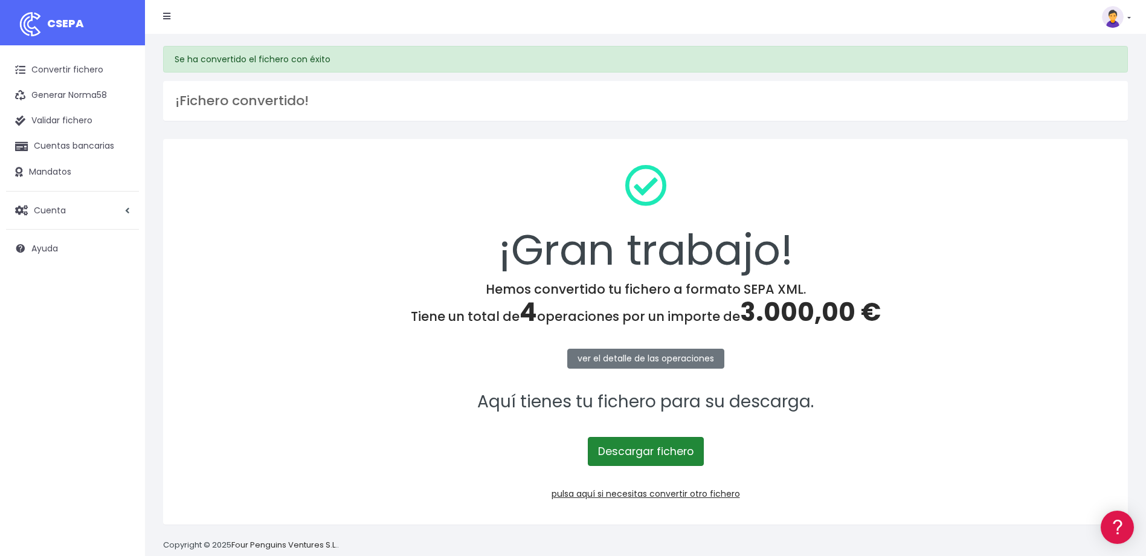
click at [675, 451] on link "Descargar fichero" at bounding box center [646, 451] width 116 height 29
click at [41, 70] on link "Convertir fichero" at bounding box center [72, 69] width 133 height 25
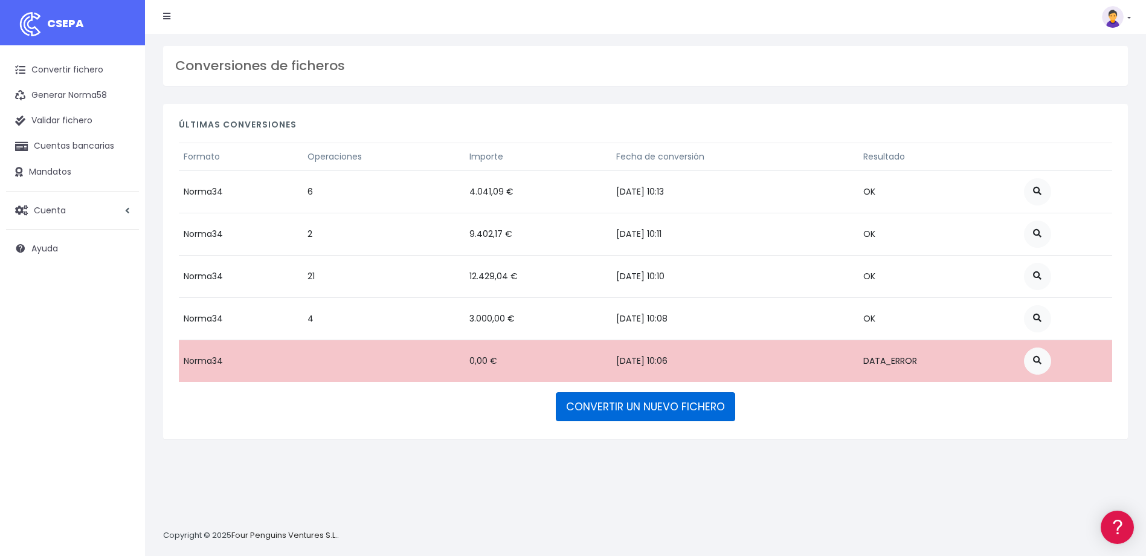
click at [624, 411] on link "CONVERTIR UN NUEVO FICHERO" at bounding box center [645, 406] width 179 height 29
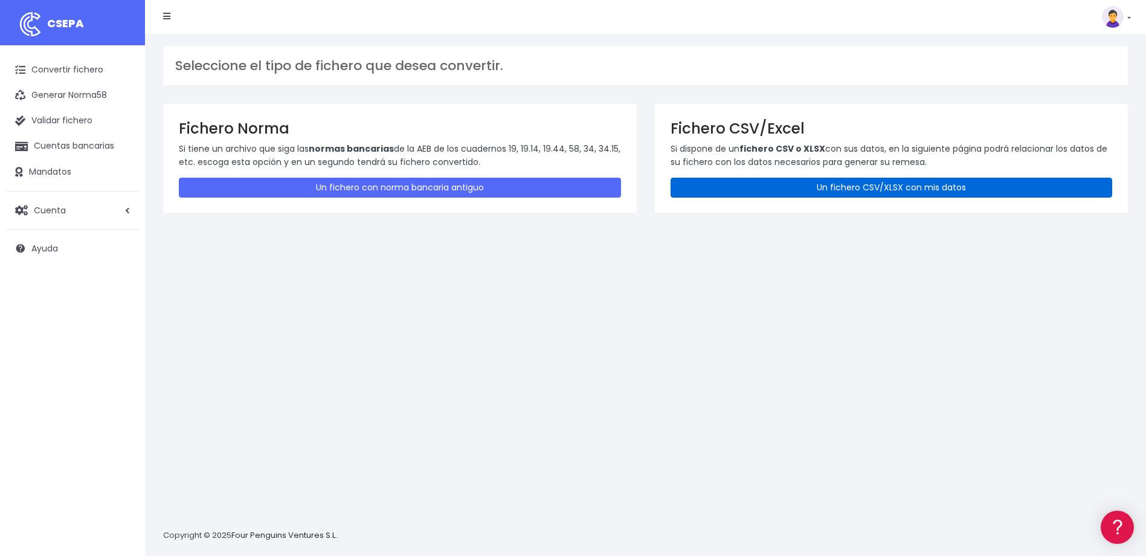
click at [760, 184] on link "Un fichero CSV/XLSX con mis datos" at bounding box center [891, 188] width 442 height 20
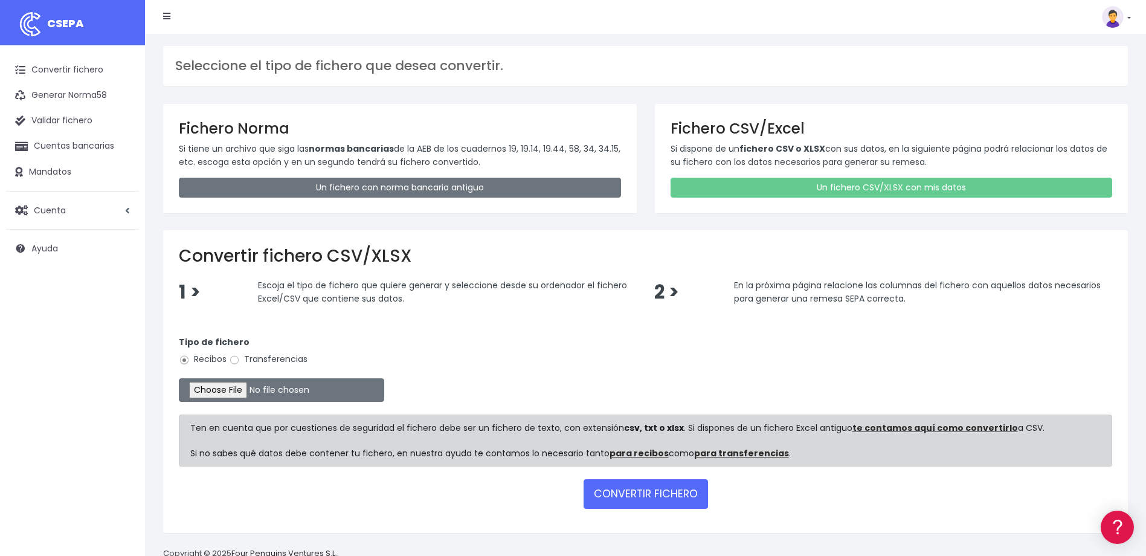
click at [246, 357] on label "Transferencias" at bounding box center [268, 359] width 79 height 13
click at [240, 357] on input "Transferencias" at bounding box center [234, 360] width 11 height 11
radio input "true"
click at [225, 392] on input "file" at bounding box center [281, 390] width 205 height 24
type input "C:\fakepath\Trasferencia Manual SEPA 11.09.2025_0534 ES 3.055 EUR.xlsx"
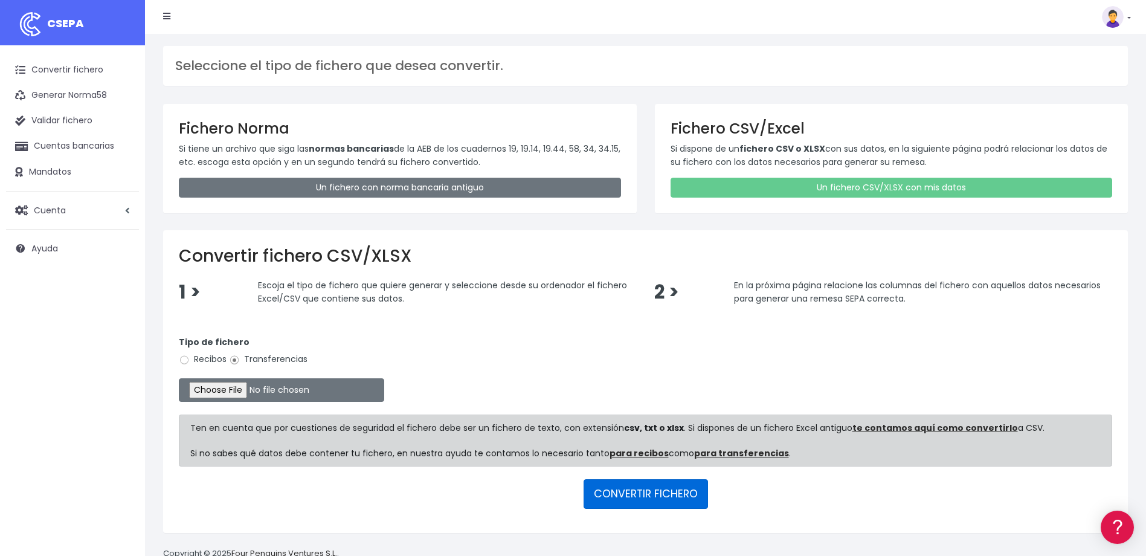
click at [605, 493] on button "CONVERTIR FICHERO" at bounding box center [645, 493] width 124 height 29
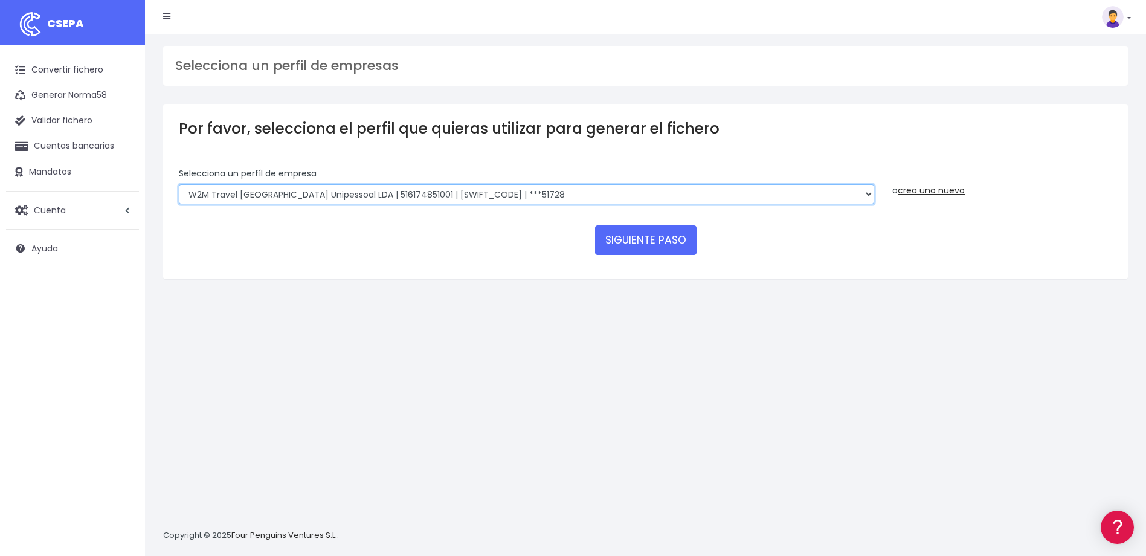
click at [577, 201] on select "WORLD2MEET,S.L.U | b62880992 | BSABESBBXXX | ***97721 World 2 Meet SLU | B62880…" at bounding box center [526, 194] width 695 height 21
select select "563"
click at [179, 184] on select "WORLD2MEET,S.L.U | b62880992 | BSABESBBXXX | ***97721 World 2 Meet SLU | B62880…" at bounding box center [526, 194] width 695 height 21
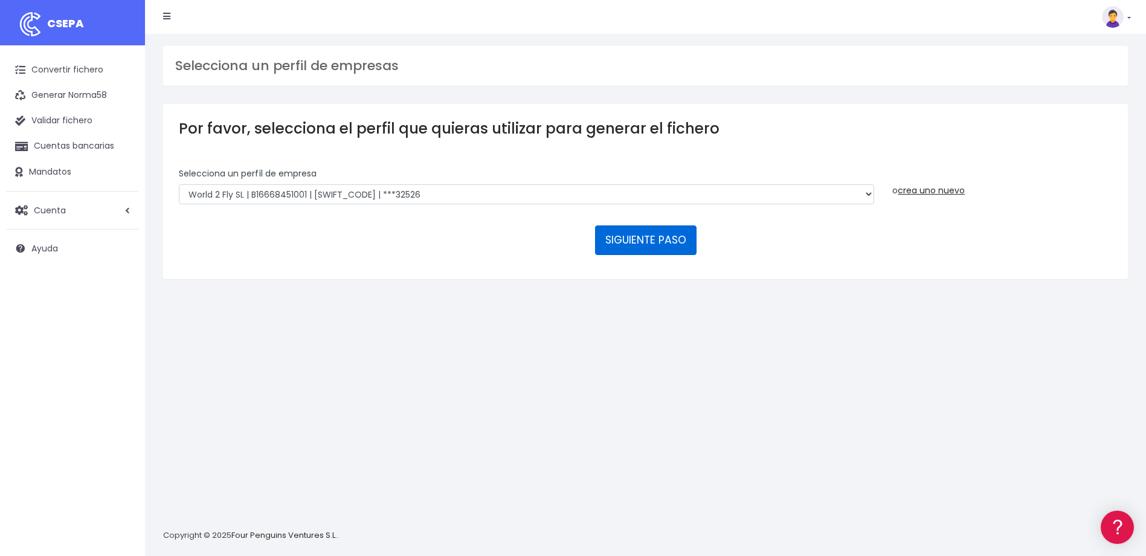
click at [663, 236] on button "SIGUIENTE PASO" at bounding box center [645, 239] width 101 height 29
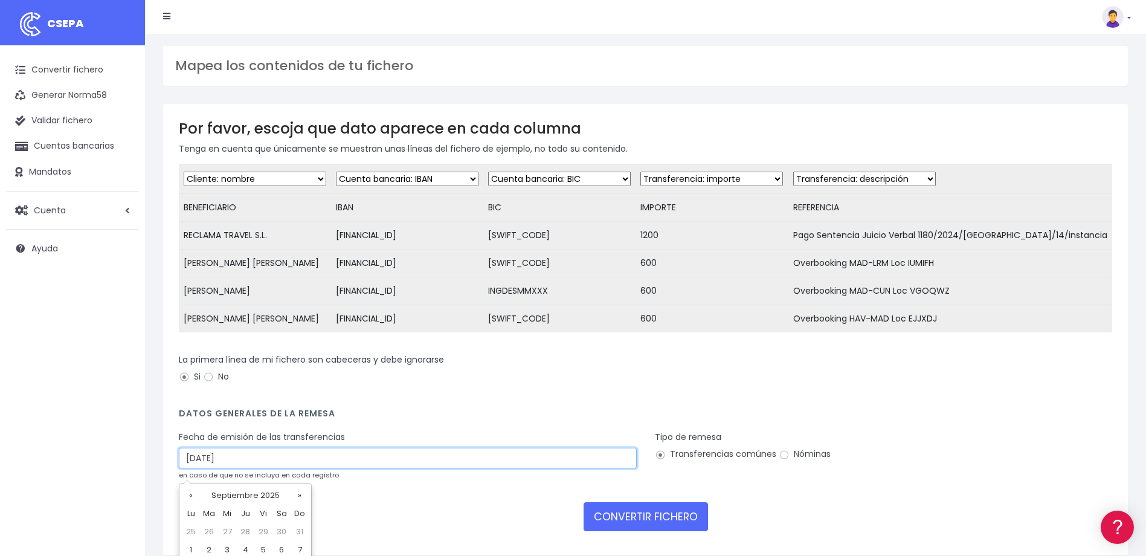
click at [191, 468] on input "12/09/2025" at bounding box center [408, 458] width 458 height 21
type input "11/09/2025"
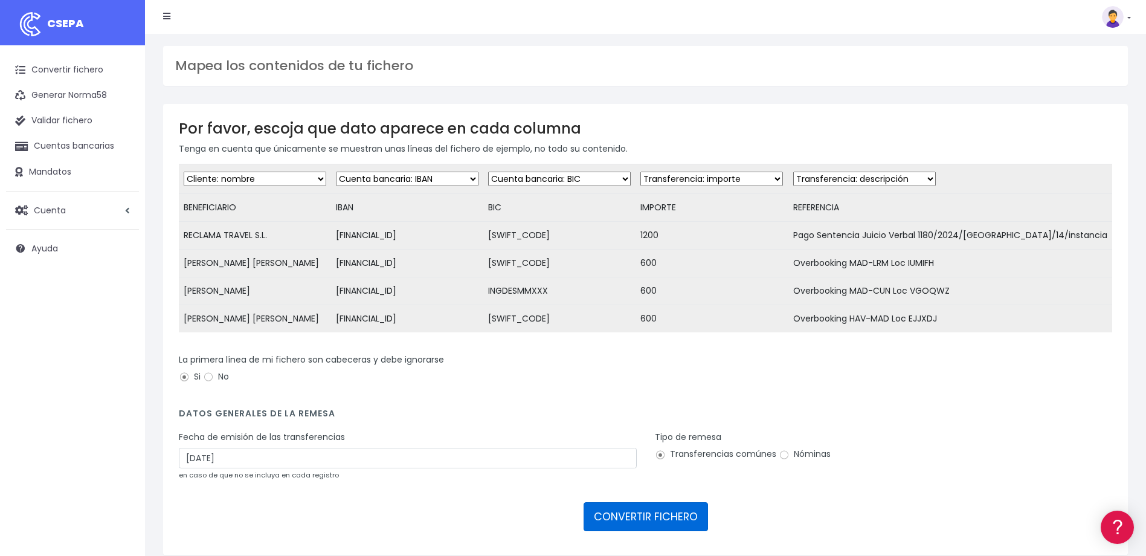
click at [633, 526] on button "CONVERTIR FICHERO" at bounding box center [645, 516] width 124 height 29
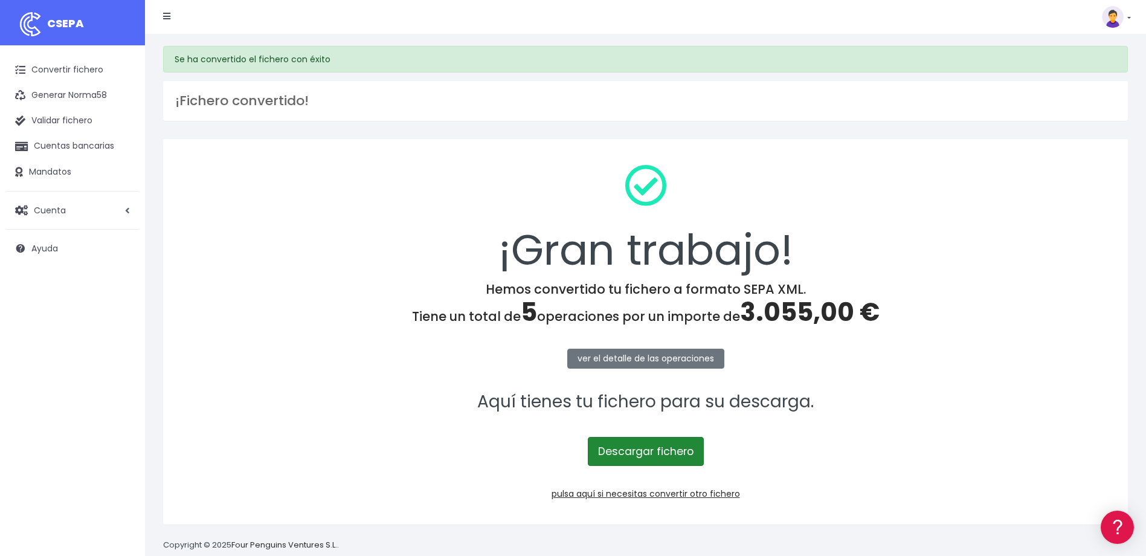
click at [665, 450] on link "Descargar fichero" at bounding box center [646, 451] width 116 height 29
